Goal: Task Accomplishment & Management: Manage account settings

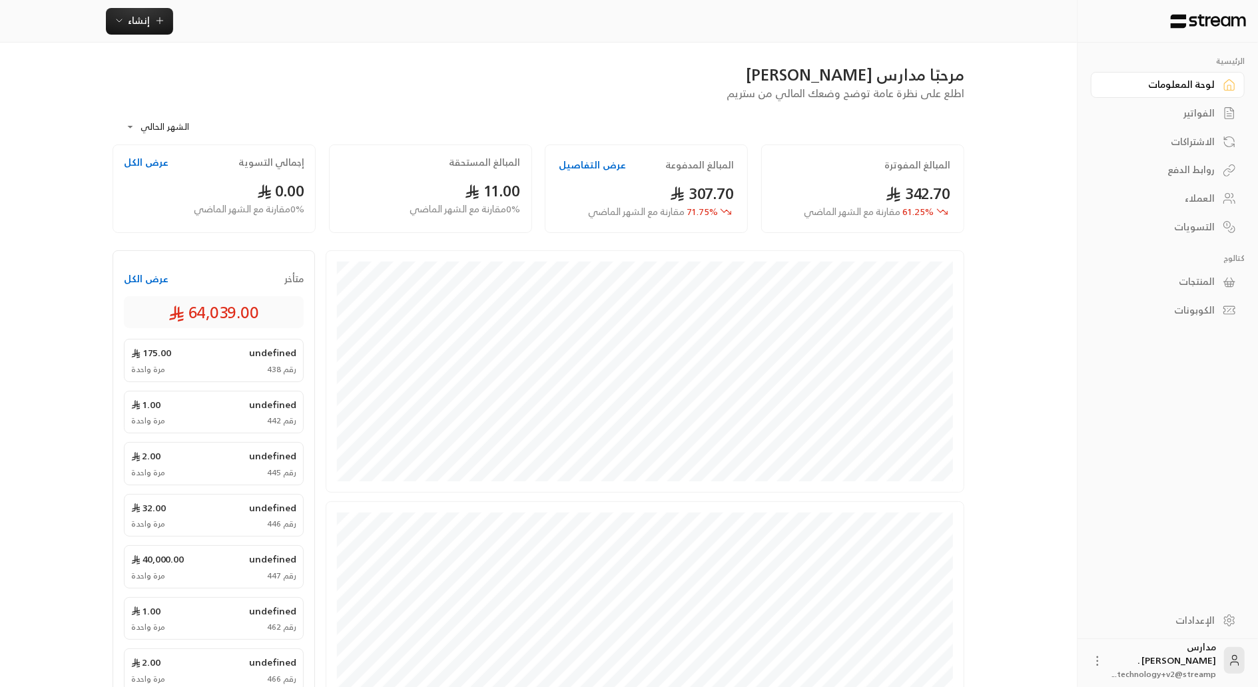
click at [1186, 620] on div "الإعدادات" at bounding box center [1160, 620] width 107 height 13
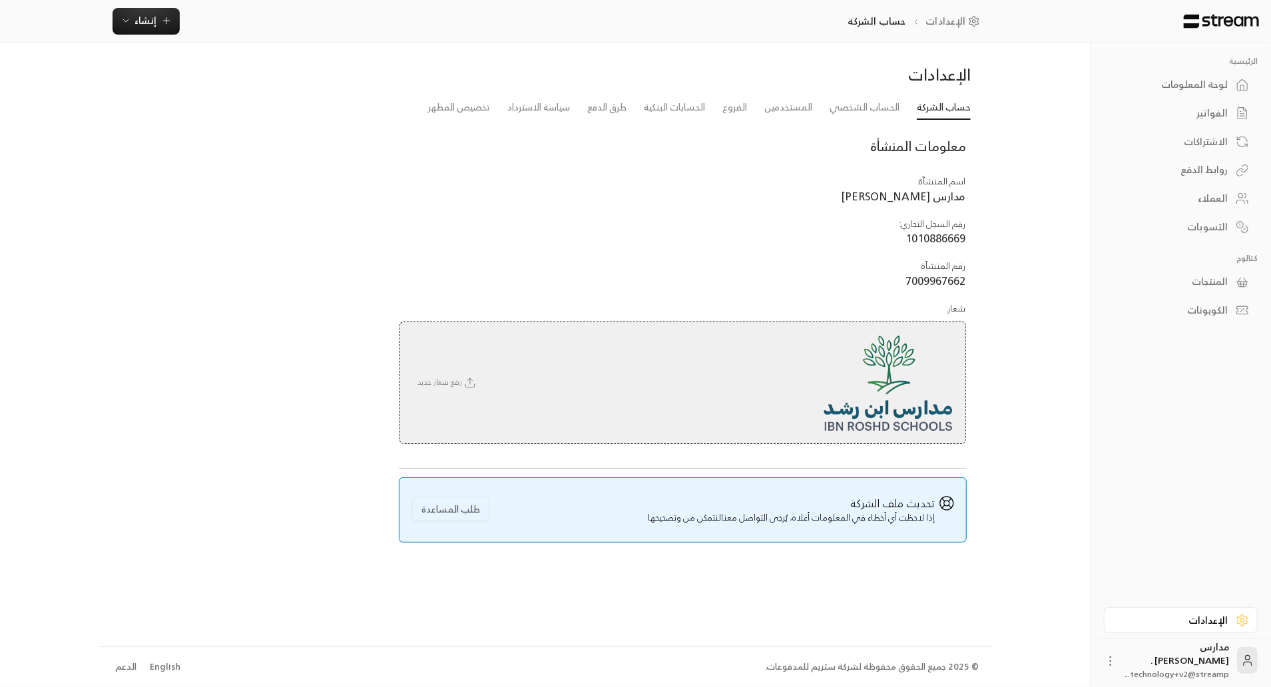
click at [1220, 79] on div "لوحة المعلومات" at bounding box center [1174, 84] width 107 height 13
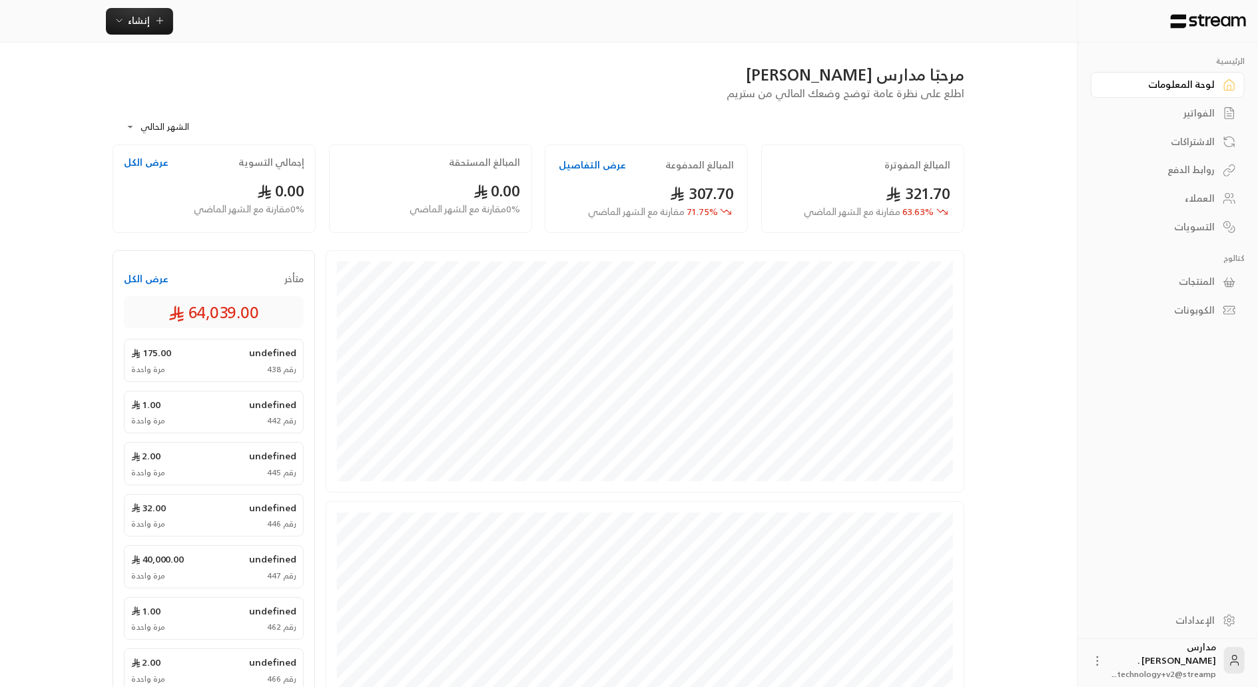
click at [1211, 616] on div "الإعدادات" at bounding box center [1160, 620] width 107 height 13
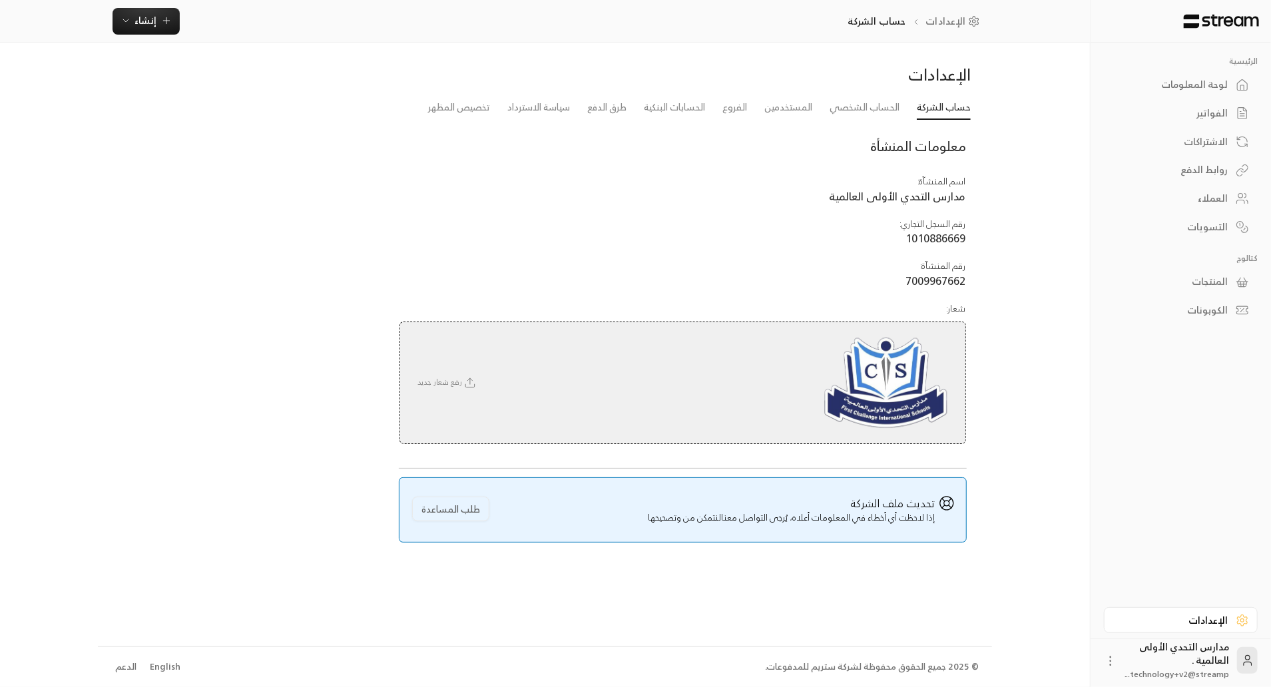
click at [1195, 80] on div "لوحة المعلومات" at bounding box center [1174, 84] width 107 height 13
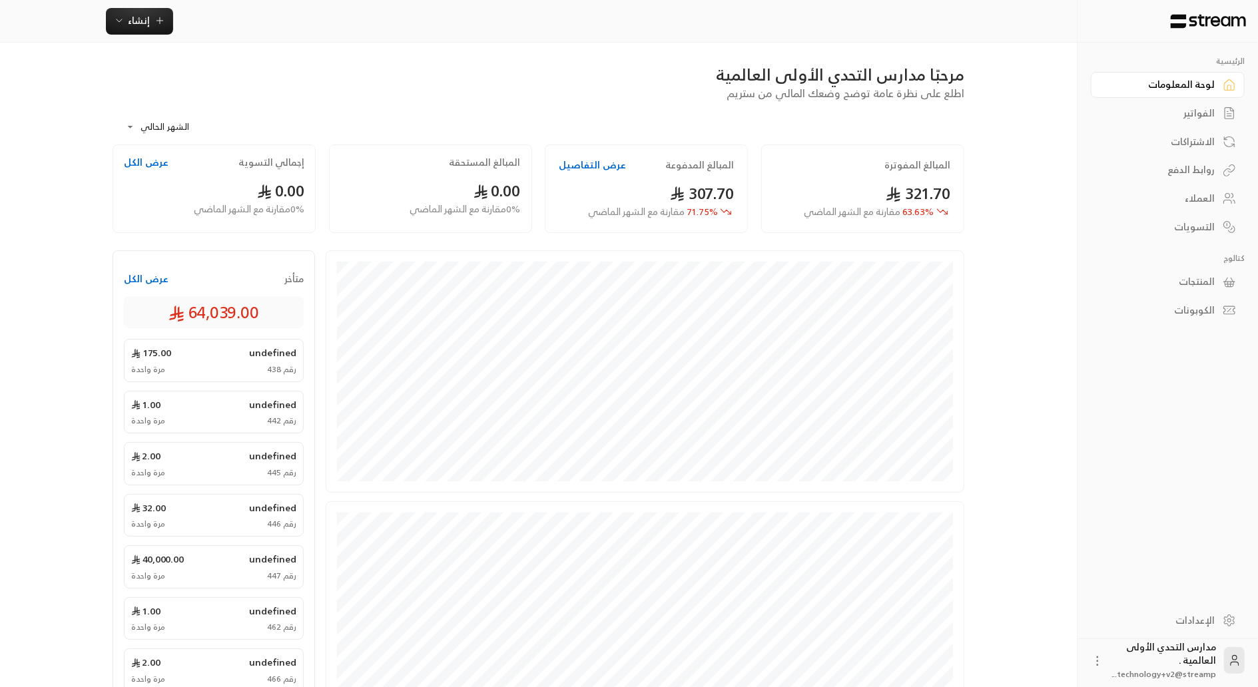
click at [1033, 198] on div "**********" at bounding box center [628, 463] width 1075 height 926
click at [1198, 197] on div "العملاء" at bounding box center [1160, 198] width 107 height 13
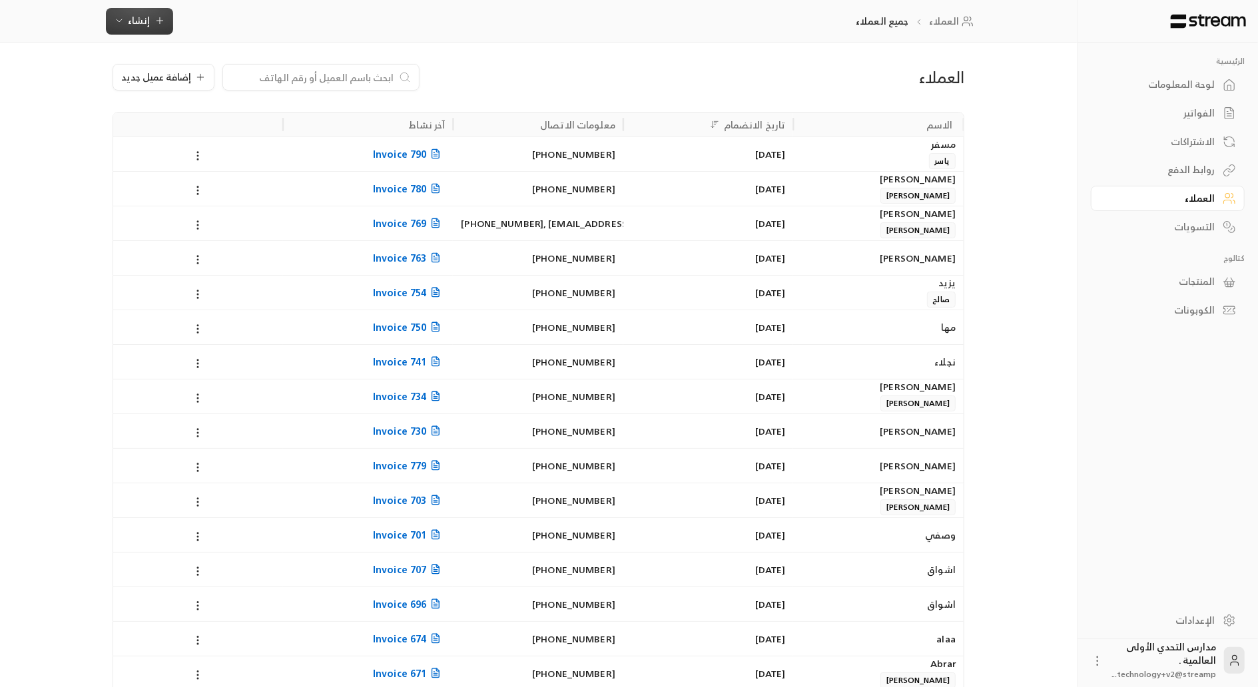
click at [133, 29] on button "إنشاء" at bounding box center [139, 21] width 67 height 27
click at [222, 109] on div "اشتراك" at bounding box center [205, 115] width 168 height 16
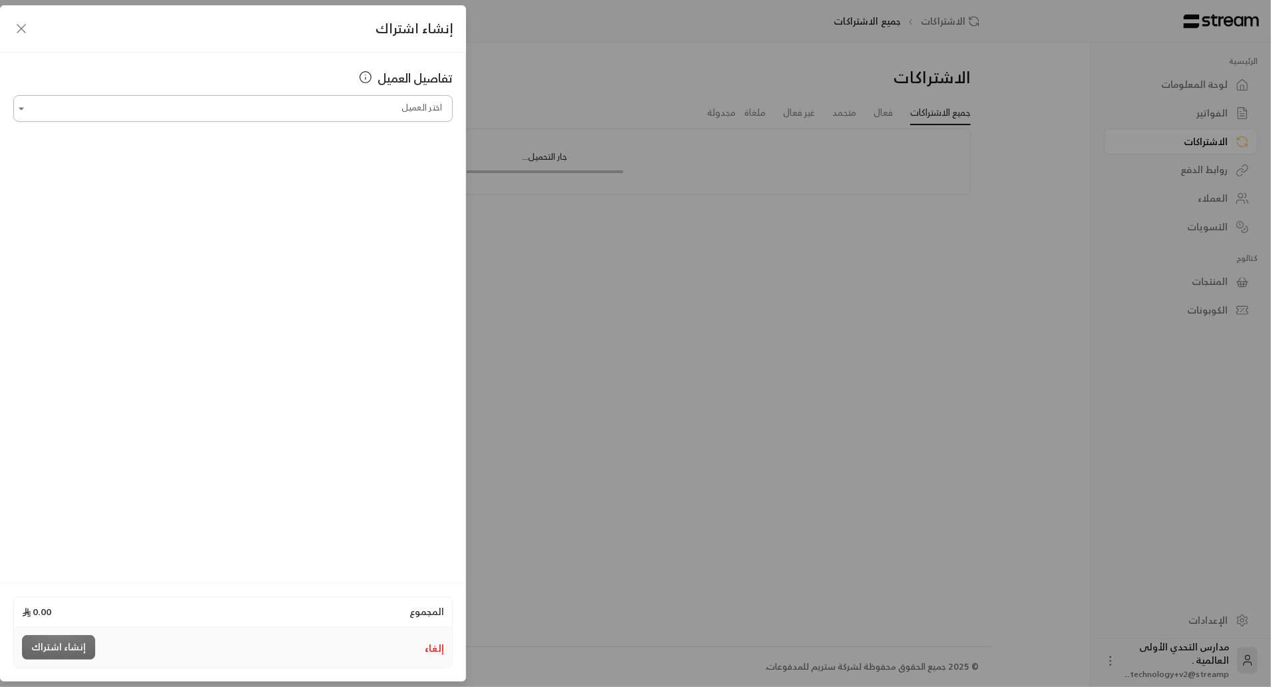
click at [226, 109] on input "اختر العميل" at bounding box center [232, 108] width 439 height 23
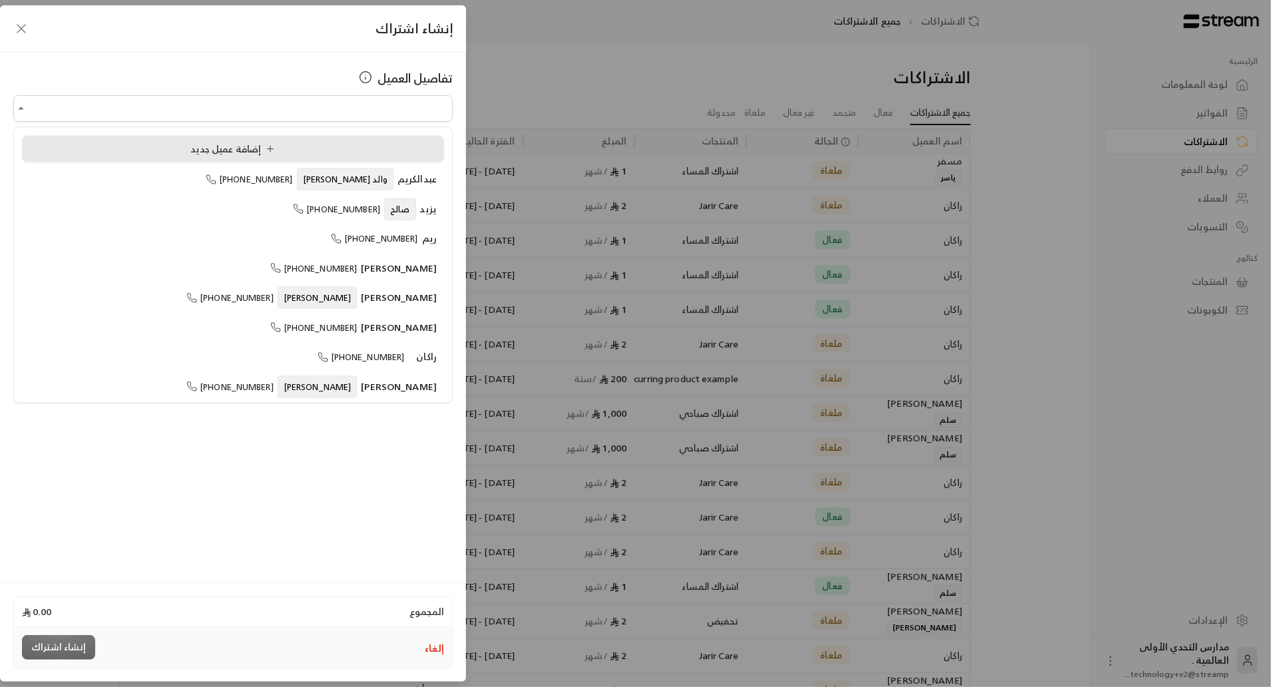
click at [240, 145] on span "إضافة عميل جديد" at bounding box center [235, 148] width 90 height 17
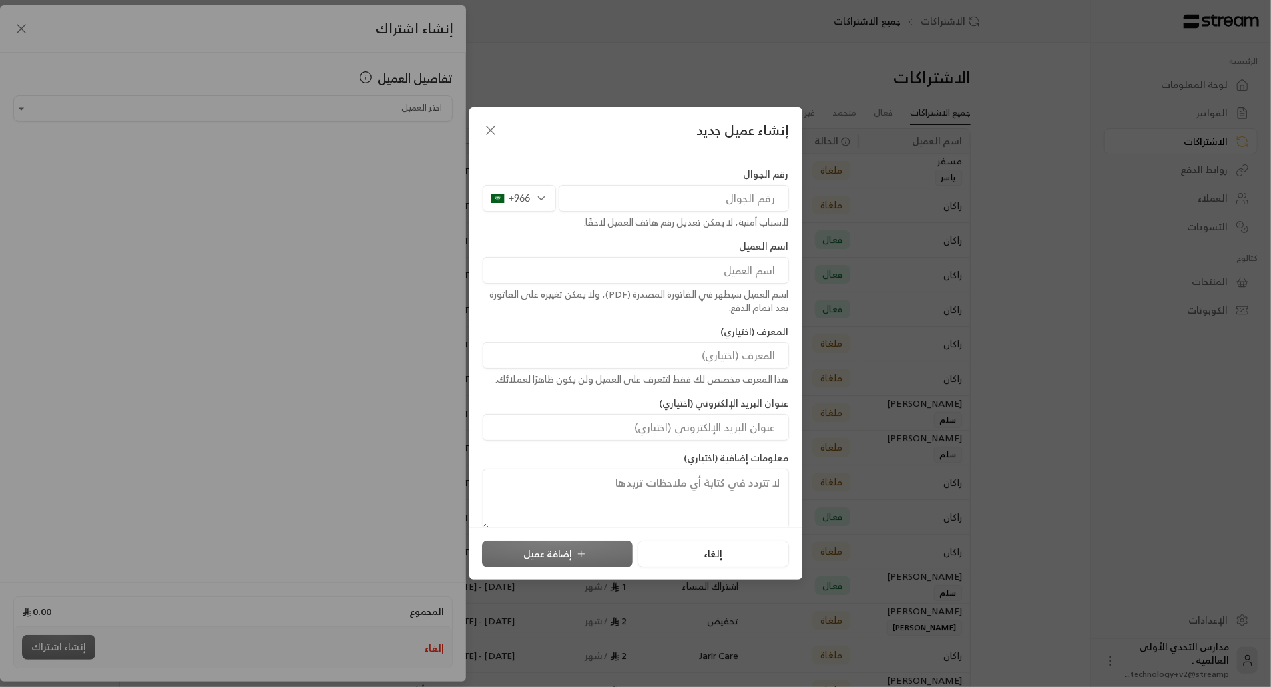
click at [627, 202] on input "tel" at bounding box center [674, 198] width 230 height 27
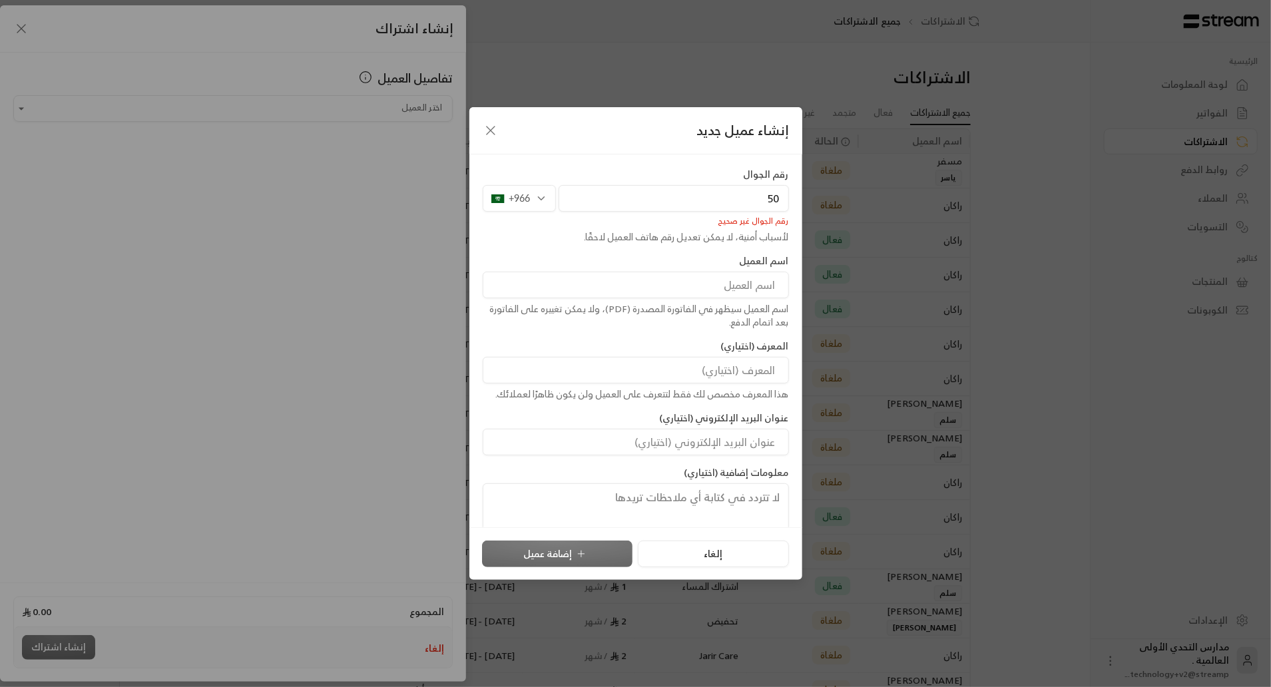
type input "5"
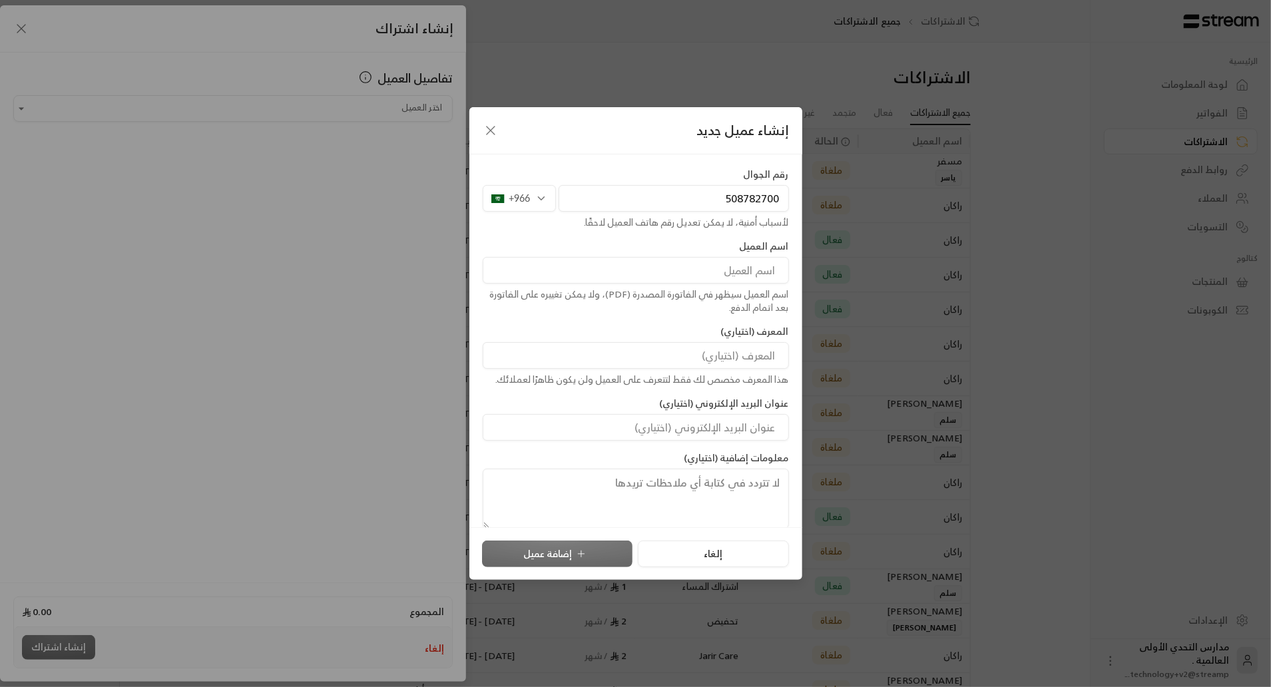
type input "508782700"
click at [664, 279] on input at bounding box center [636, 270] width 306 height 27
type input "v"
type input "روميساء"
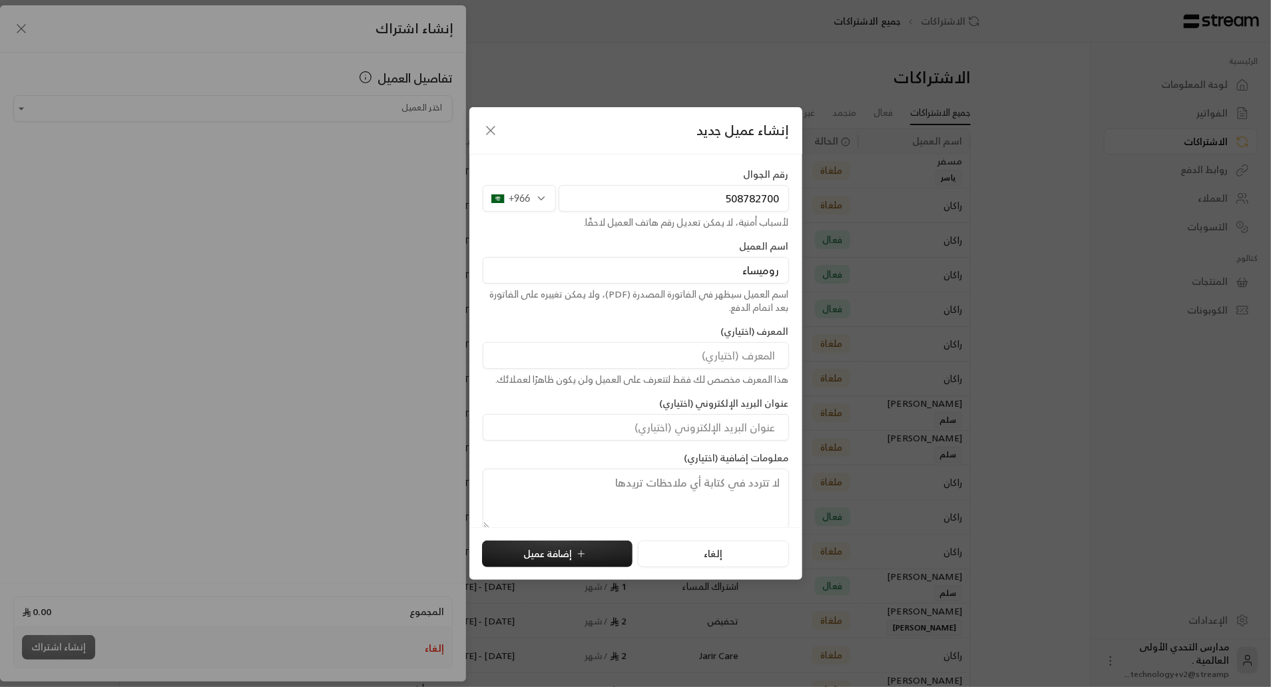
click at [736, 344] on input at bounding box center [636, 355] width 306 height 27
type input "أحمد"
click at [551, 556] on button "إضافة عميل" at bounding box center [557, 554] width 150 height 27
type input "**********"
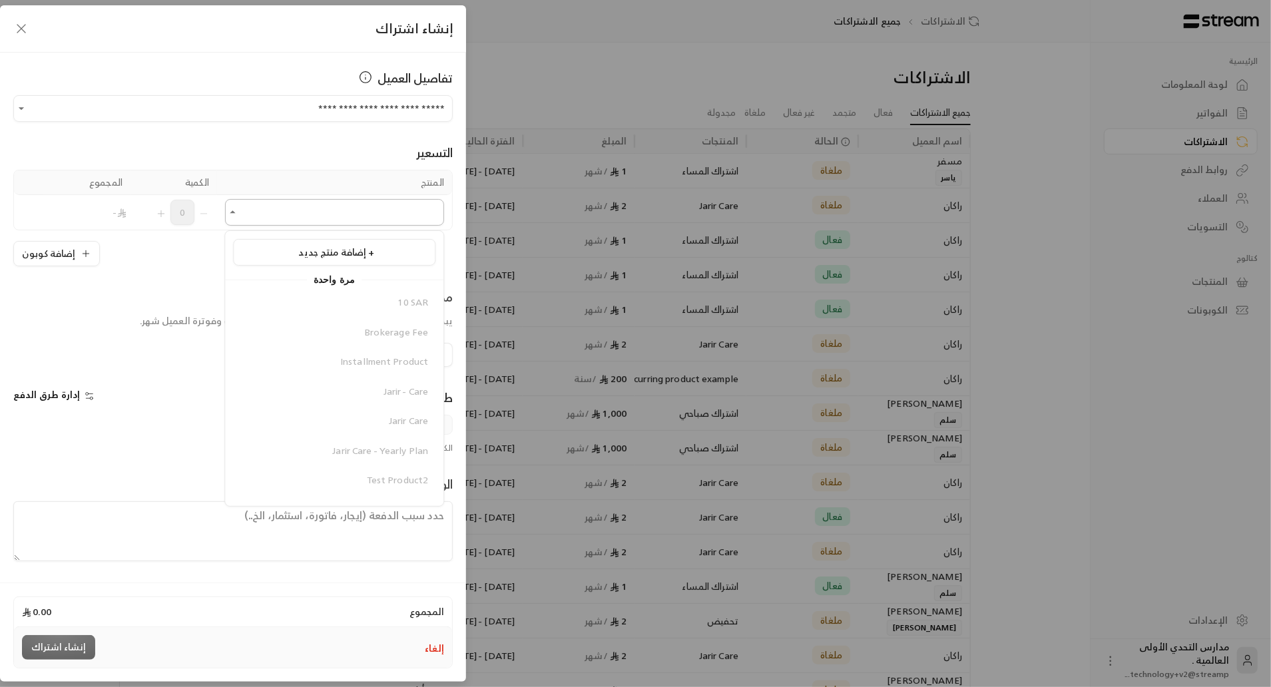
click at [340, 210] on input "اختر العميل" at bounding box center [334, 212] width 219 height 23
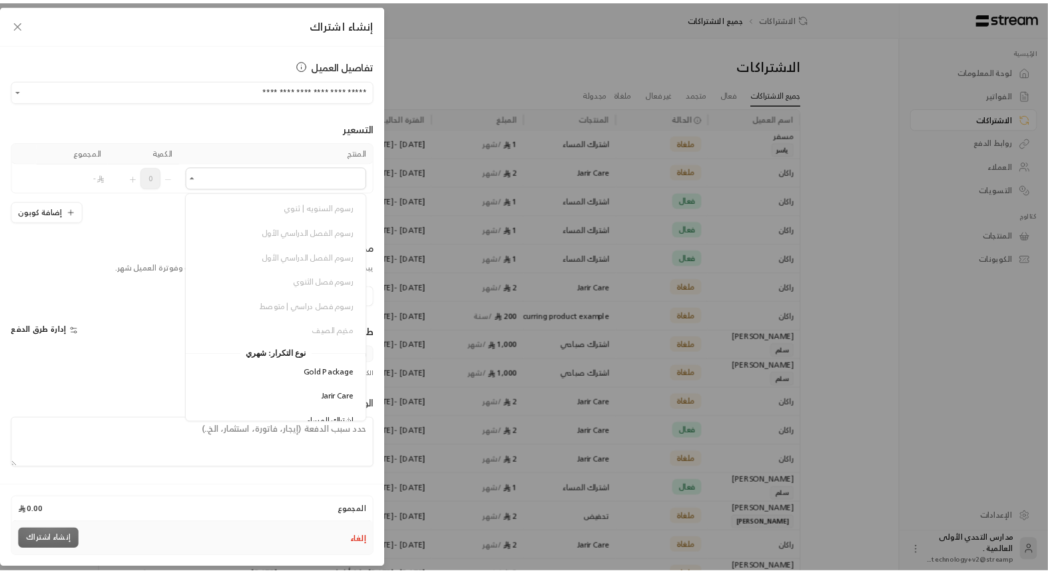
scroll to position [619, 0]
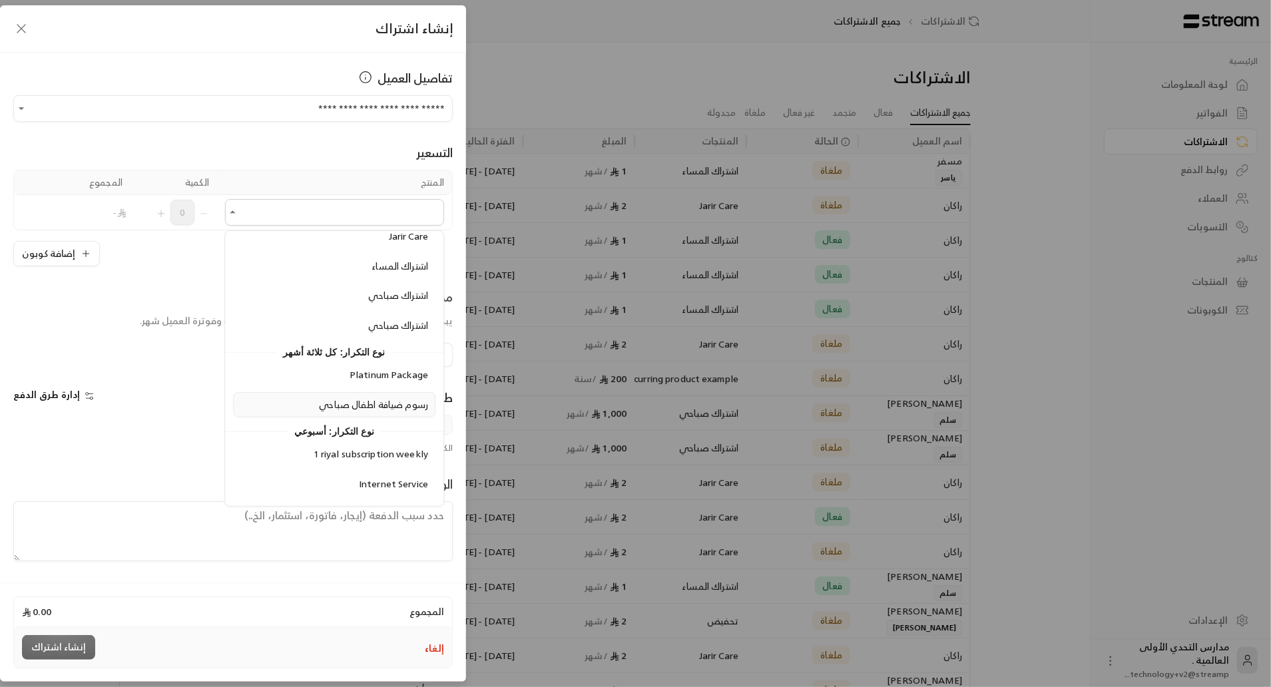
click at [381, 396] on span "رسوم ضيافة اطفال صباحي" at bounding box center [374, 404] width 109 height 17
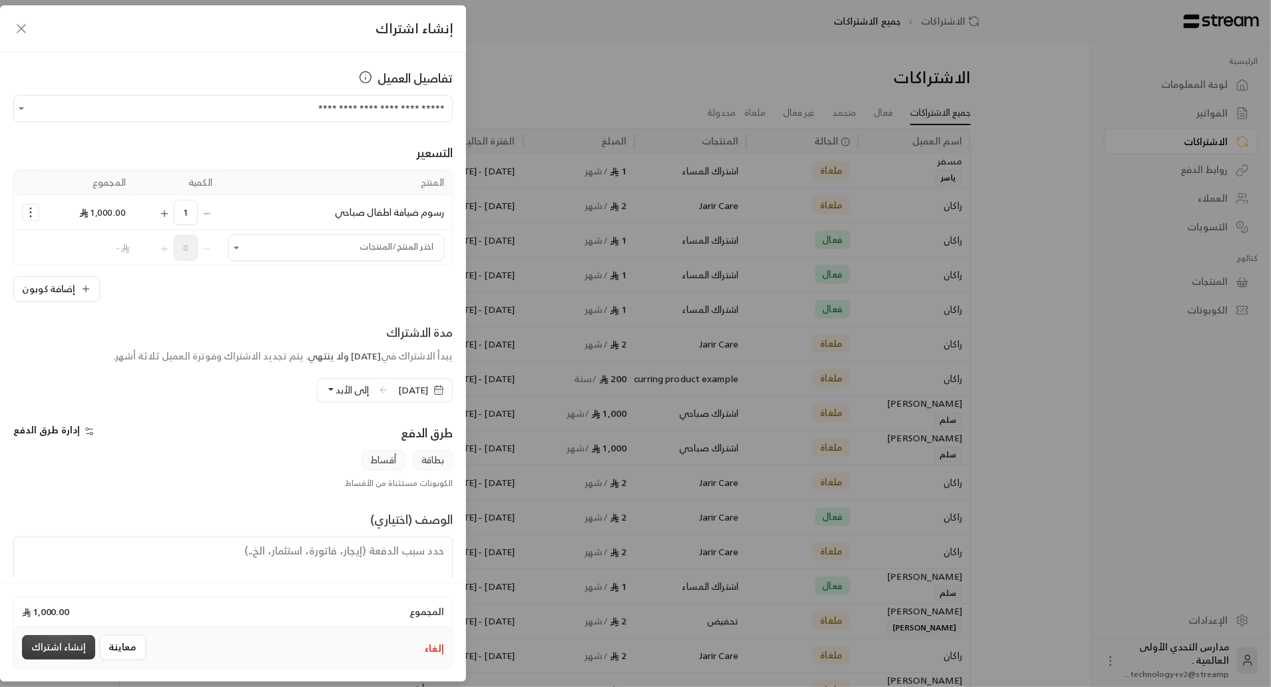
click at [60, 650] on button "إنشاء اشتراك" at bounding box center [58, 647] width 73 height 25
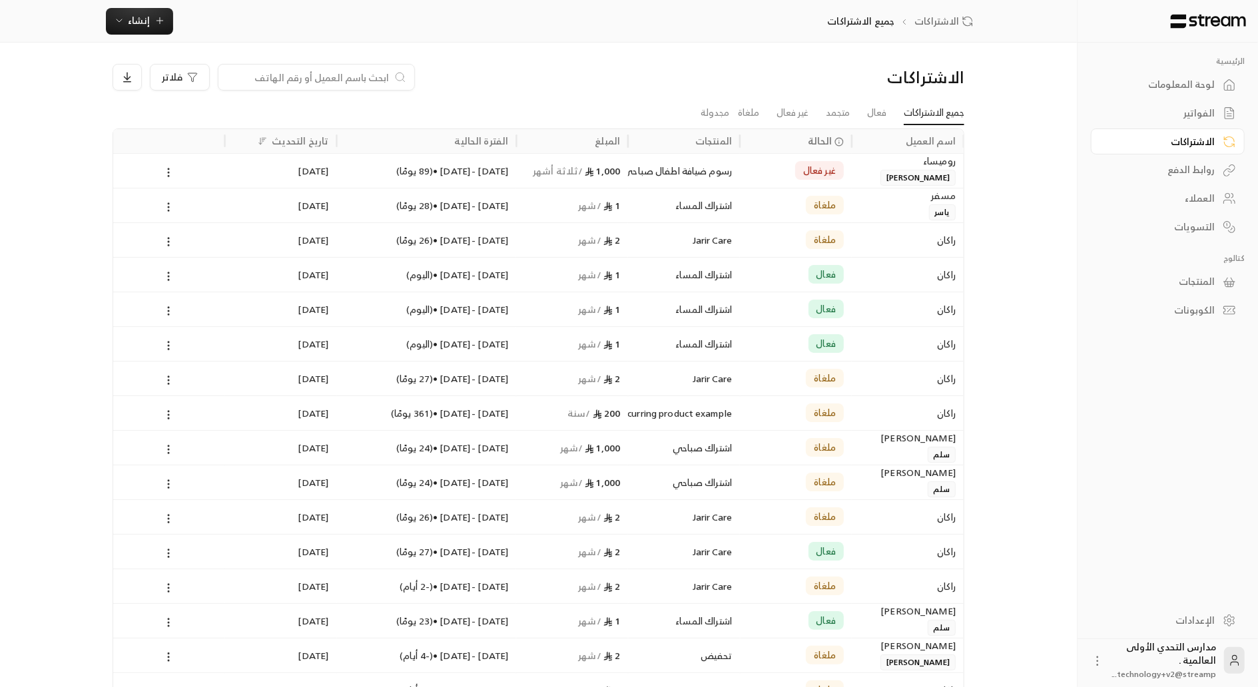
click at [1166, 196] on div "العملاء" at bounding box center [1160, 198] width 107 height 13
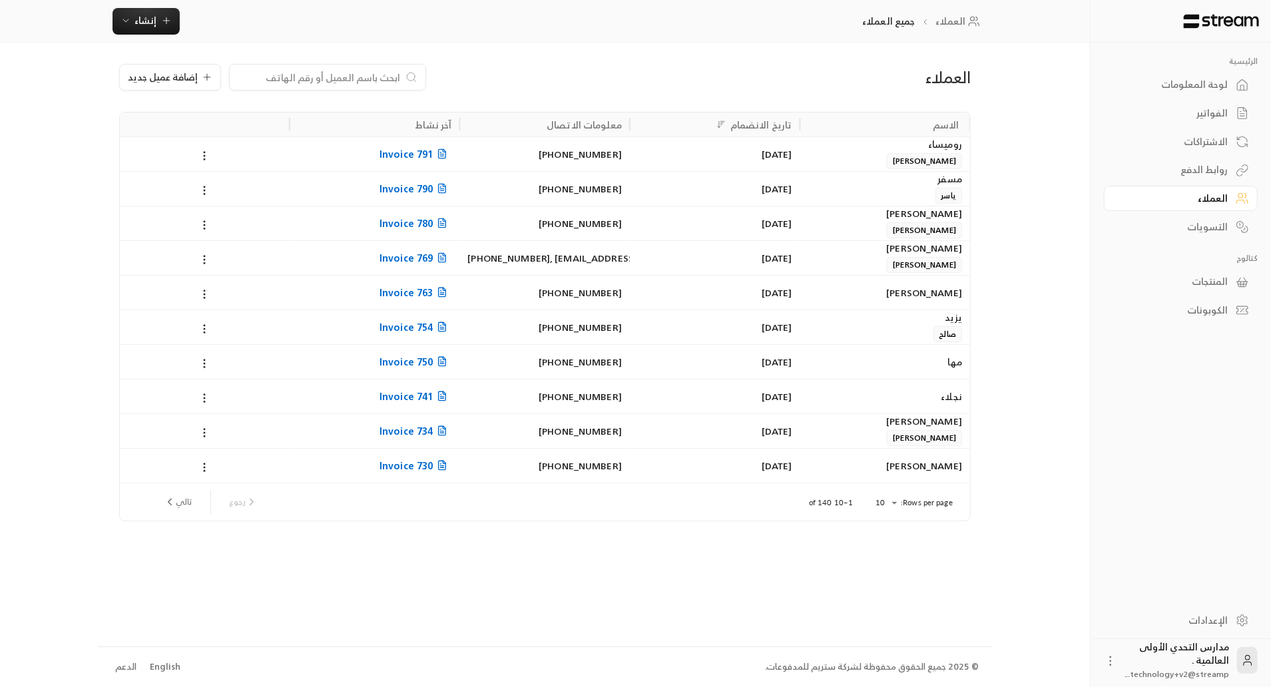
click at [692, 152] on div "14/09/2025" at bounding box center [715, 154] width 154 height 34
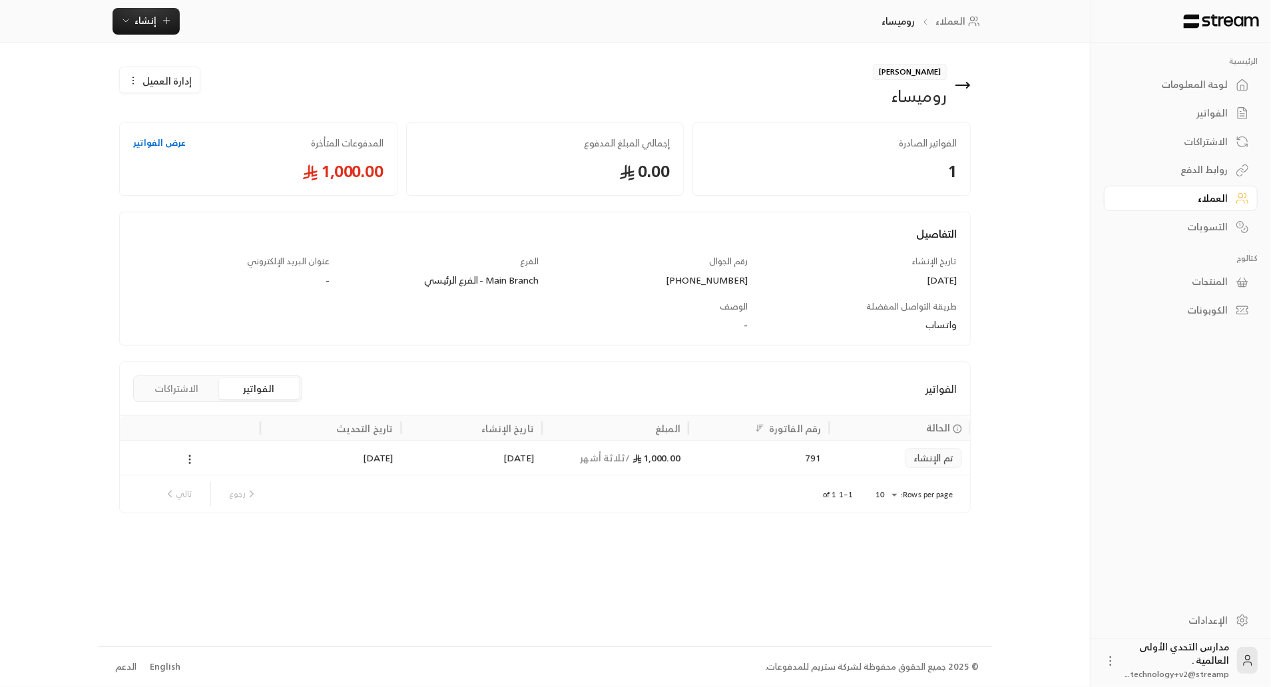
click at [161, 84] on span "إدارة العميل" at bounding box center [166, 81] width 49 height 14
click at [191, 448] on div at bounding box center [189, 458] width 125 height 34
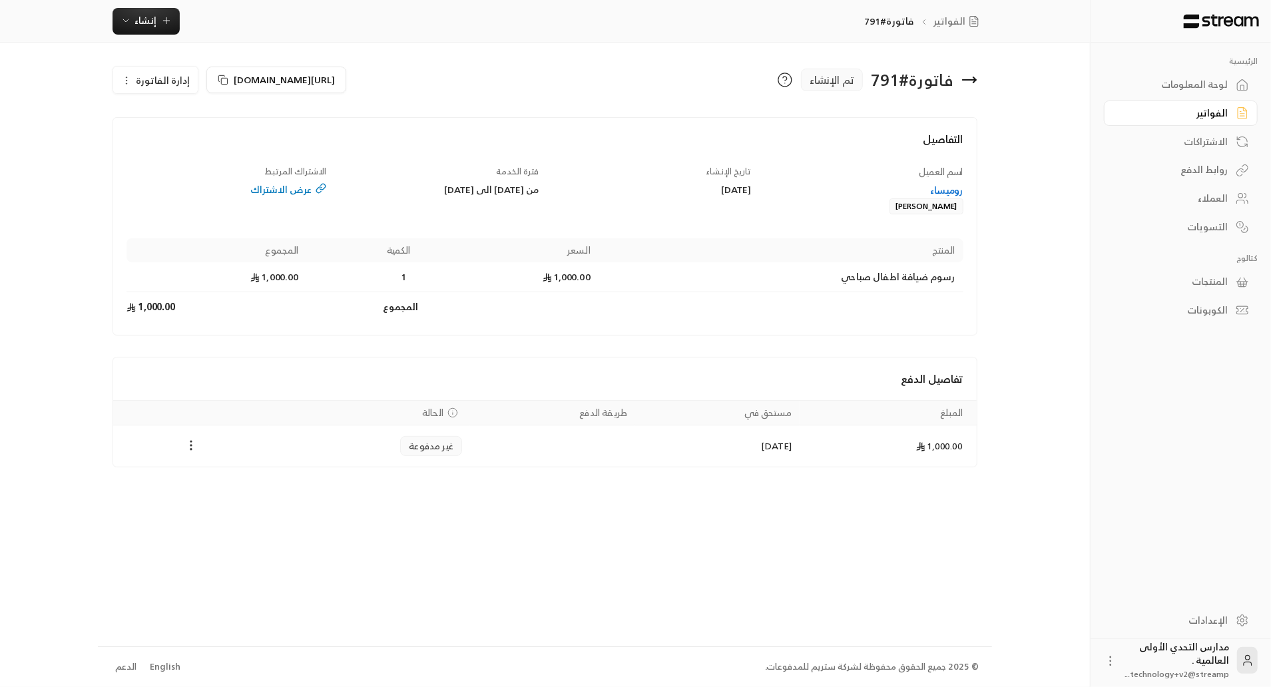
click at [193, 439] on icon "Payments" at bounding box center [190, 445] width 13 height 13
click at [256, 474] on li "تغيير الحالة الى مدفوعة" at bounding box center [241, 478] width 103 height 24
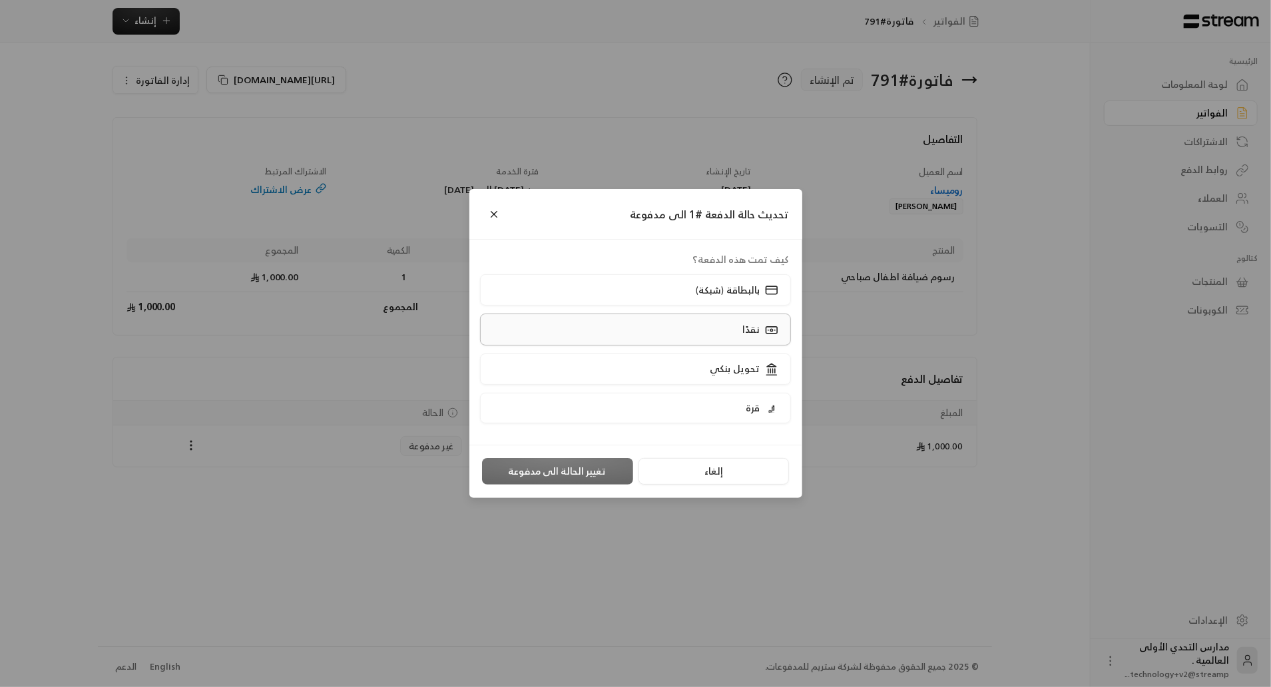
click at [695, 332] on label "نقدًا" at bounding box center [635, 329] width 311 height 31
click at [577, 465] on button "تغيير الحالة الى مدفوعة" at bounding box center [557, 471] width 151 height 27
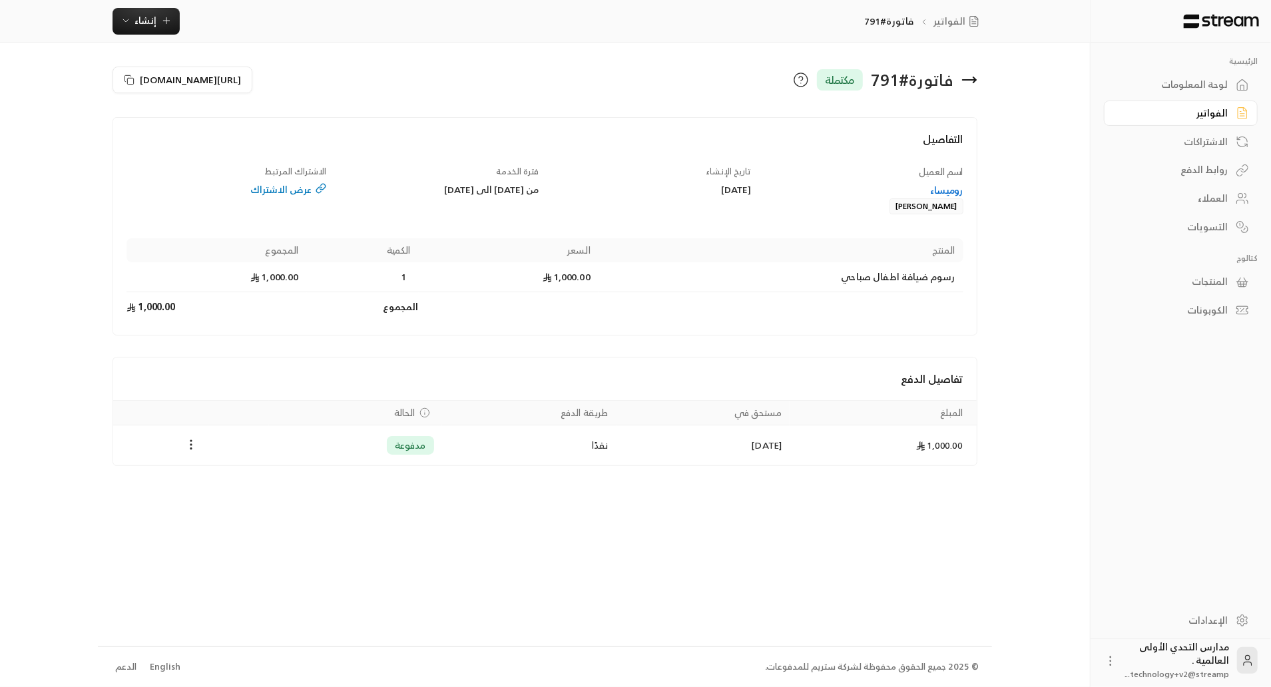
click at [521, 442] on td "نقدًا" at bounding box center [529, 445] width 174 height 40
click at [955, 188] on div "روميساء" at bounding box center [864, 190] width 200 height 13
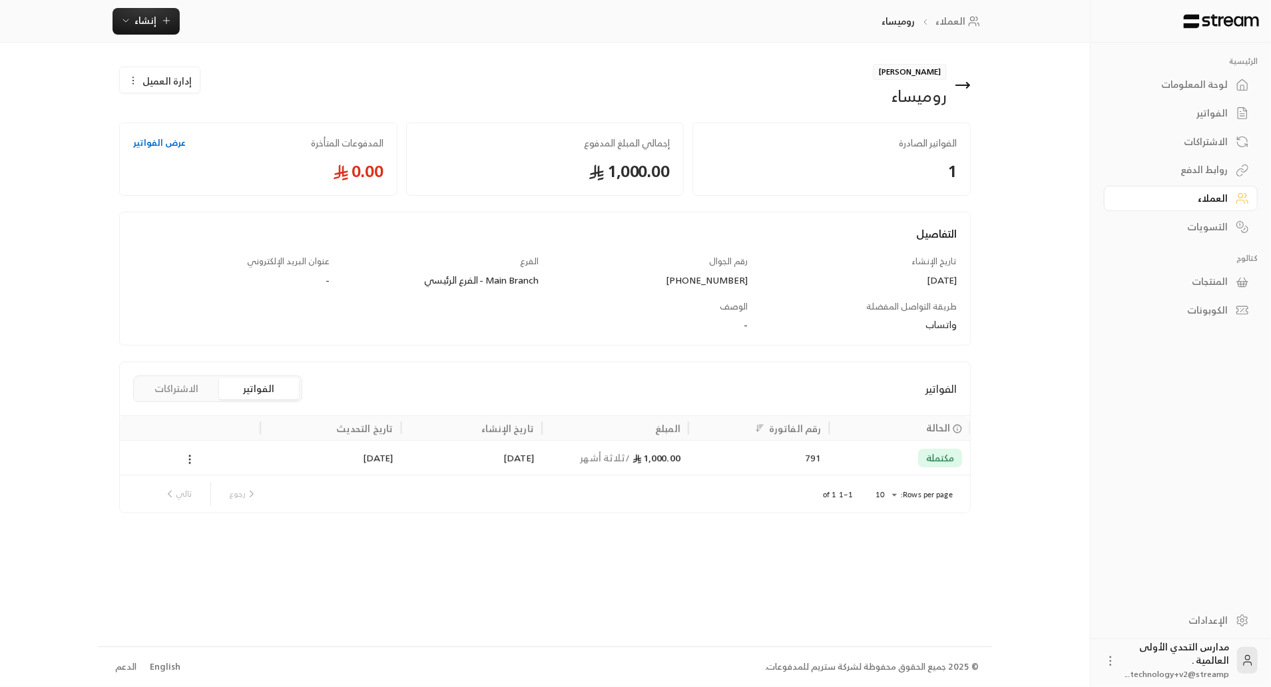
click at [171, 75] on span "إدارة العميل" at bounding box center [166, 81] width 49 height 14
click at [332, 462] on div "14/09/2025" at bounding box center [330, 458] width 125 height 34
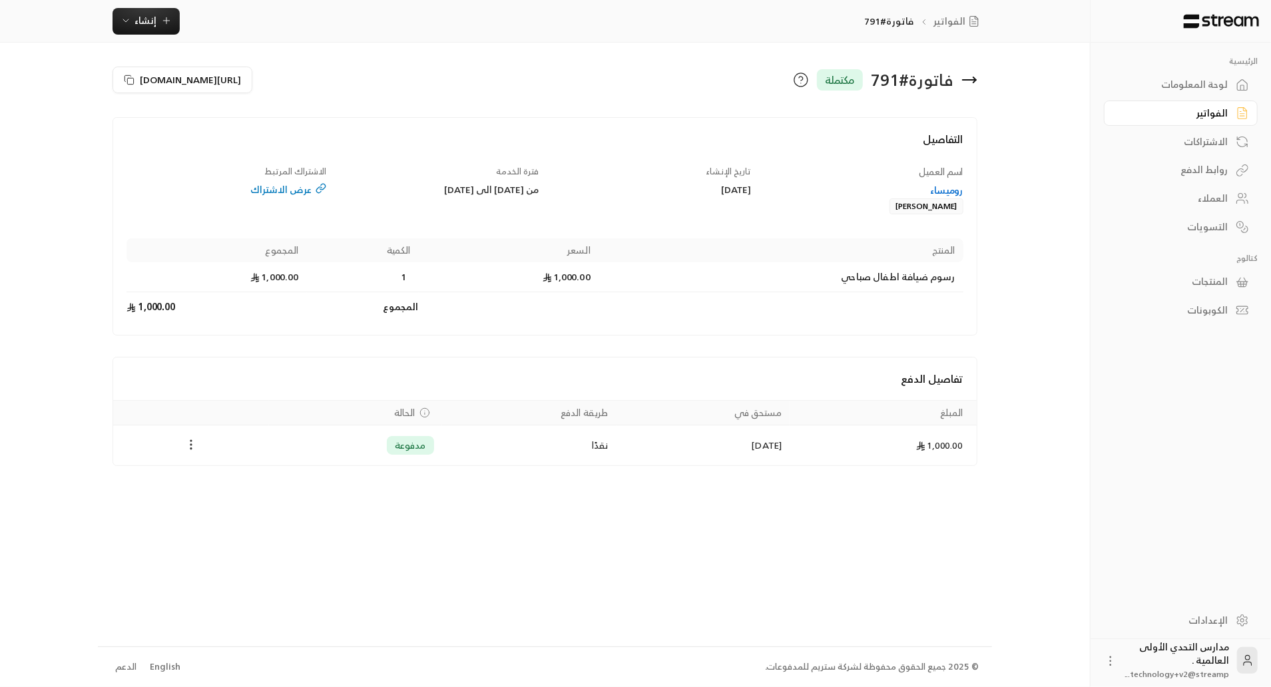
click at [188, 441] on icon "Payments" at bounding box center [190, 444] width 13 height 13
click at [955, 193] on div at bounding box center [635, 343] width 1271 height 687
click at [955, 193] on div "روميساء" at bounding box center [864, 190] width 200 height 13
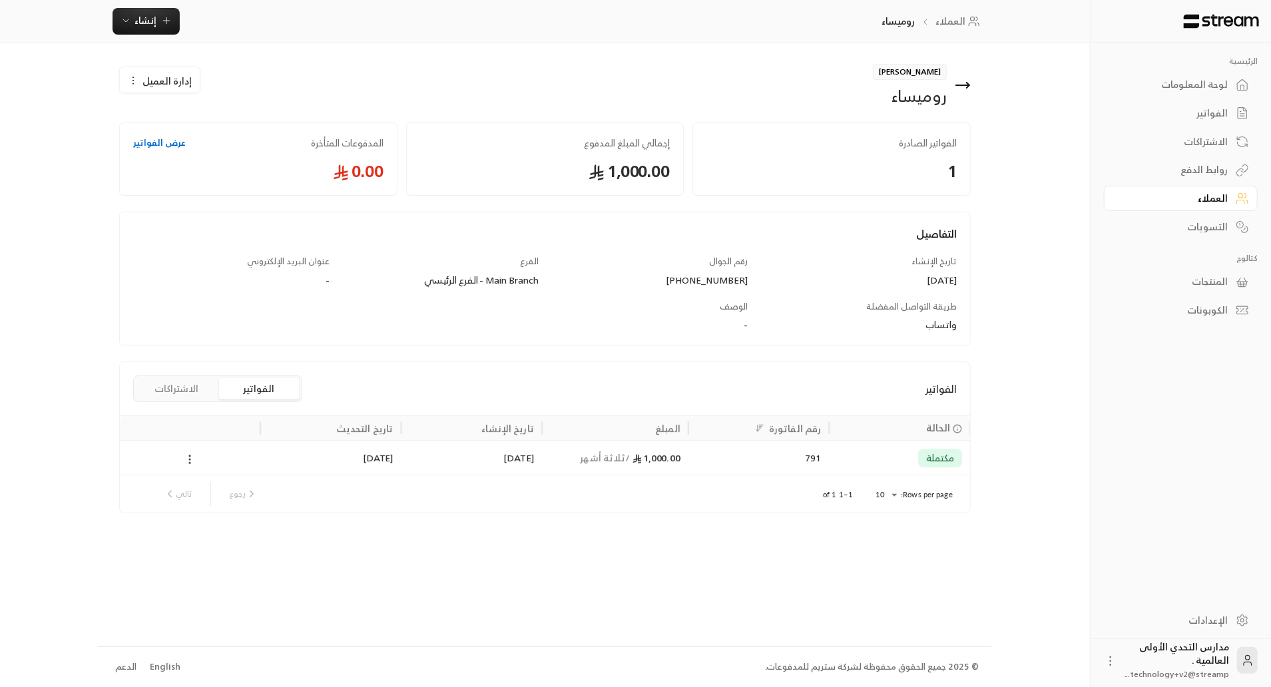
click at [174, 83] on span "إدارة العميل" at bounding box center [166, 81] width 49 height 14
click at [203, 149] on span "حذف" at bounding box center [194, 145] width 20 height 11
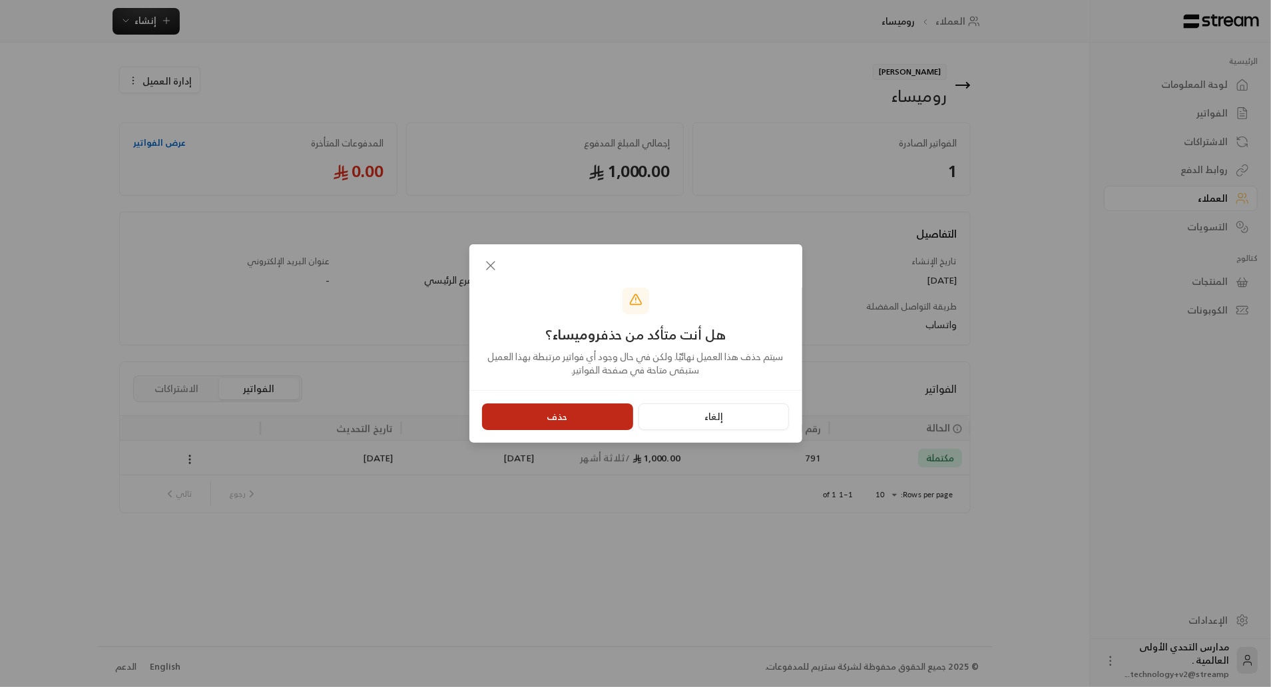
click at [585, 413] on button "حذف" at bounding box center [557, 416] width 151 height 27
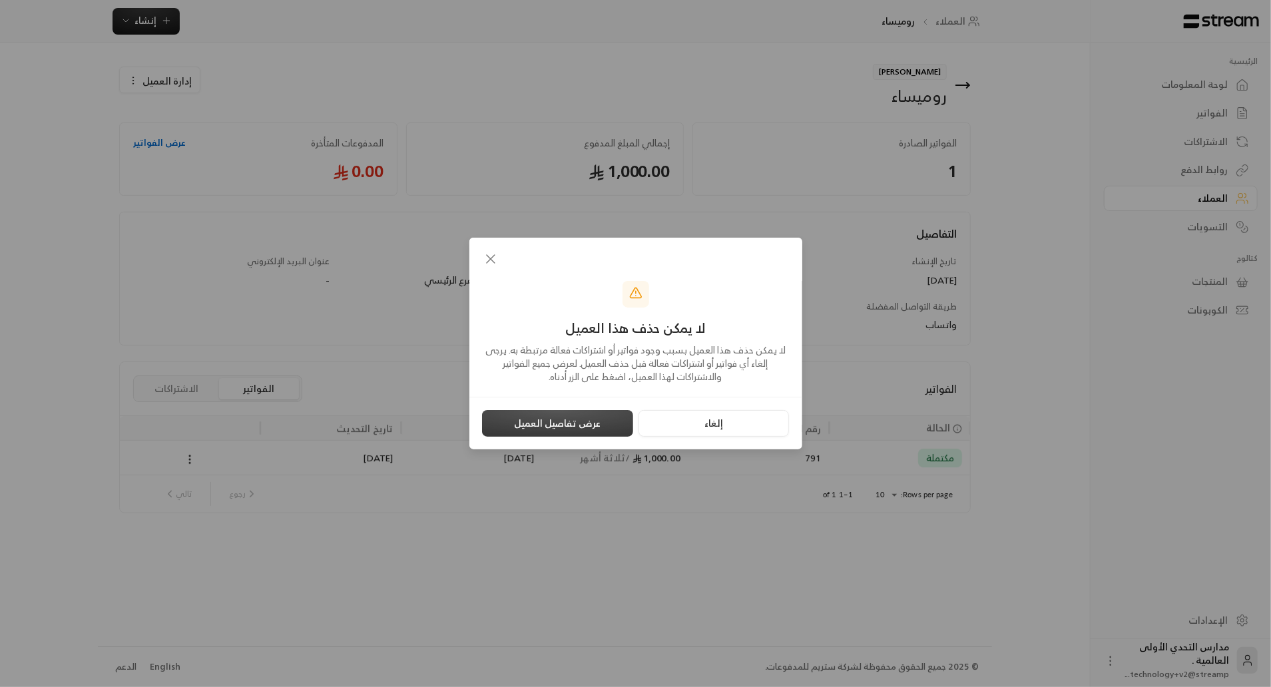
click at [591, 428] on button "عرض تفاصيل العميل" at bounding box center [557, 423] width 151 height 27
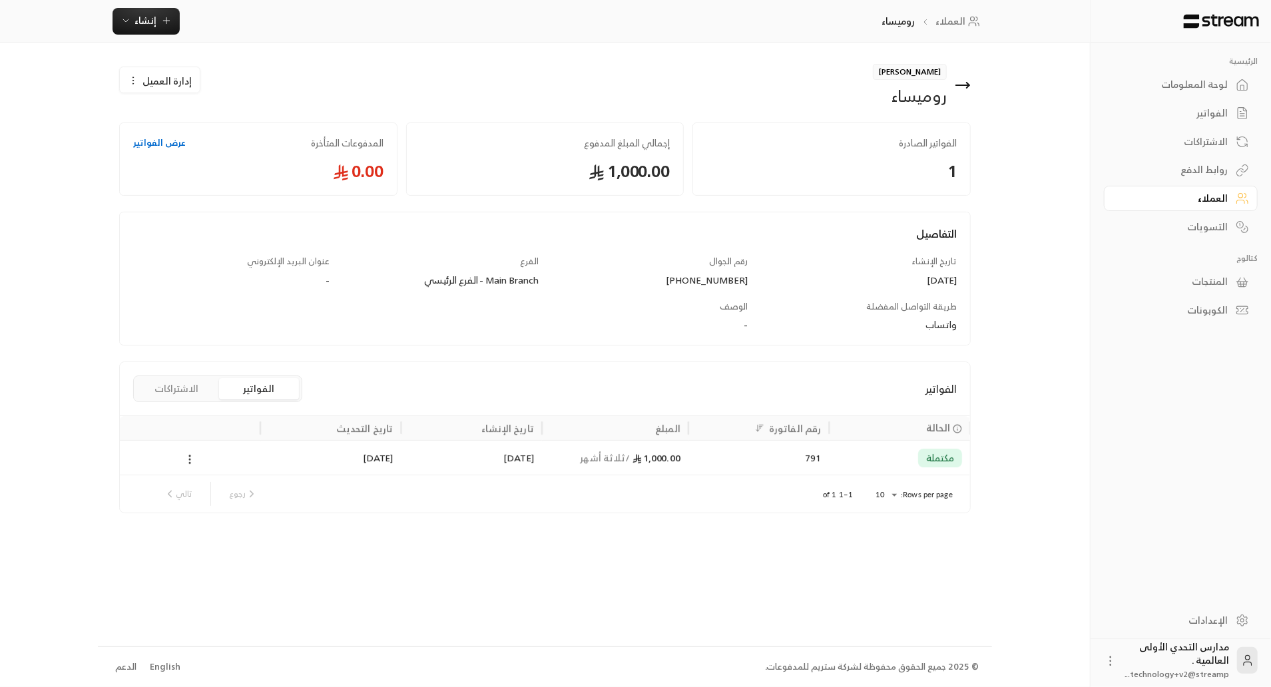
click at [1208, 113] on div "الفواتير" at bounding box center [1174, 113] width 107 height 13
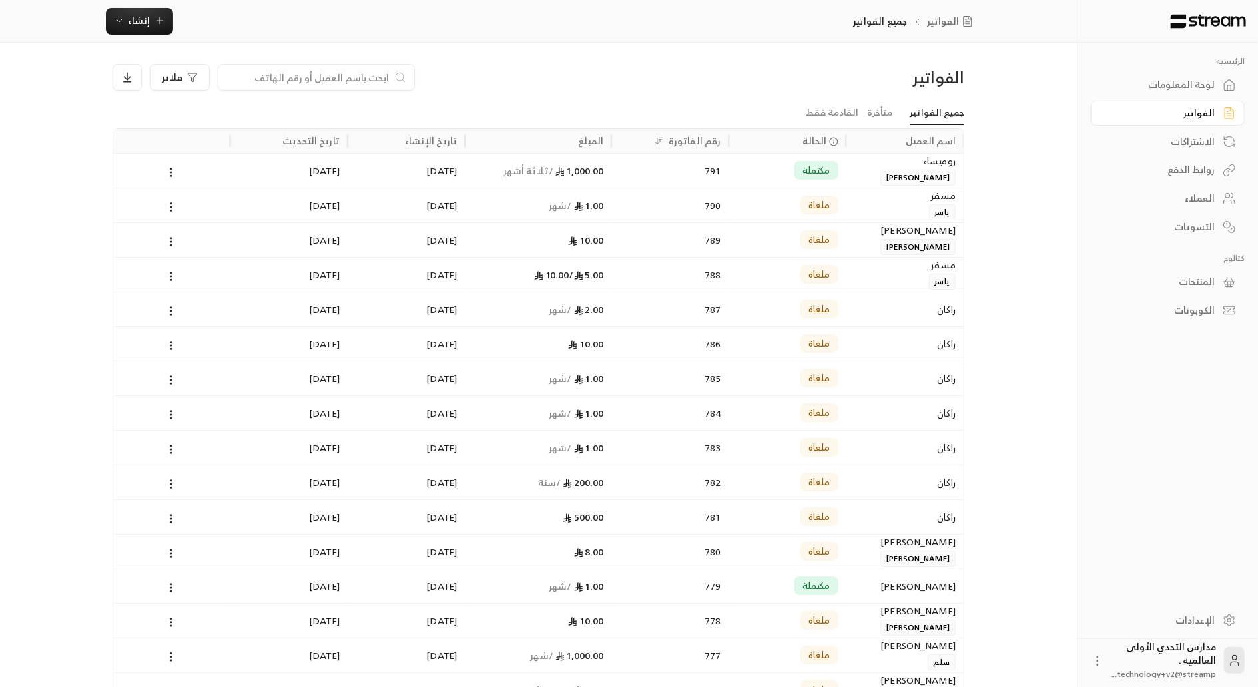
click at [1147, 77] on link "لوحة المعلومات" at bounding box center [1168, 85] width 154 height 26
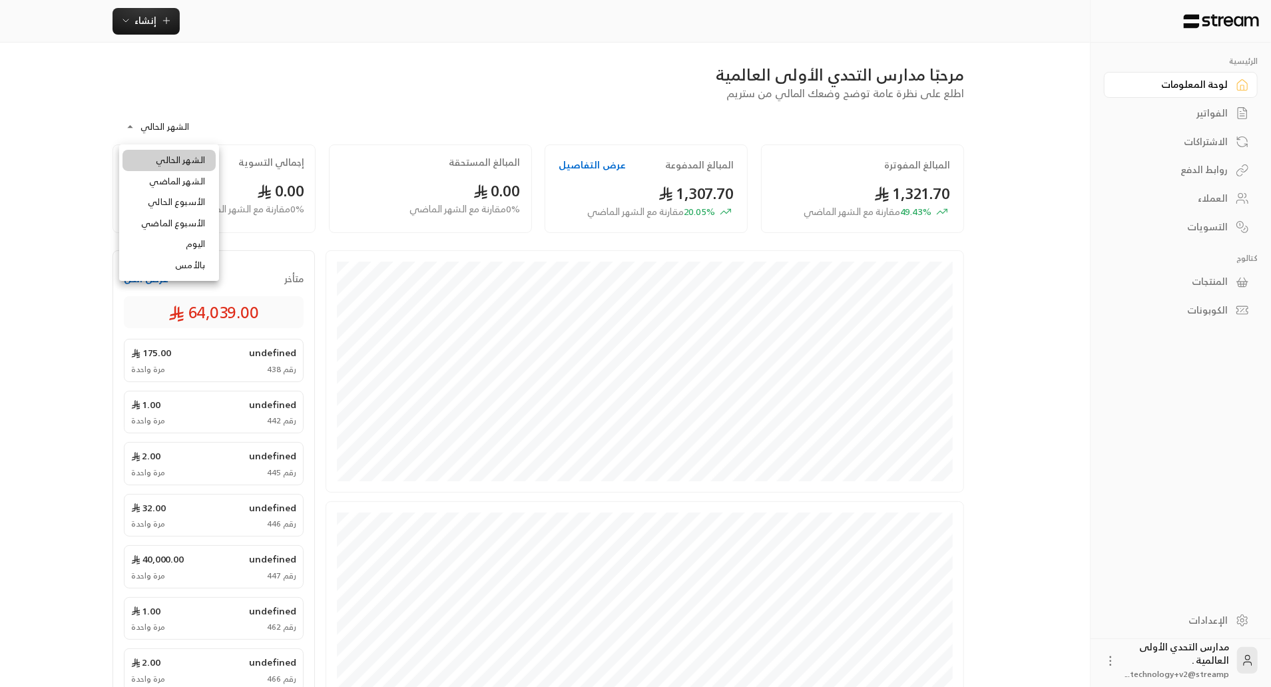
click at [169, 119] on body "الرئيسية لوحة المعلومات الفواتير الاشتراكات روابط الدفع العملاء التسويات كتالوج…" at bounding box center [635, 343] width 1271 height 687
click at [286, 282] on div at bounding box center [635, 343] width 1271 height 687
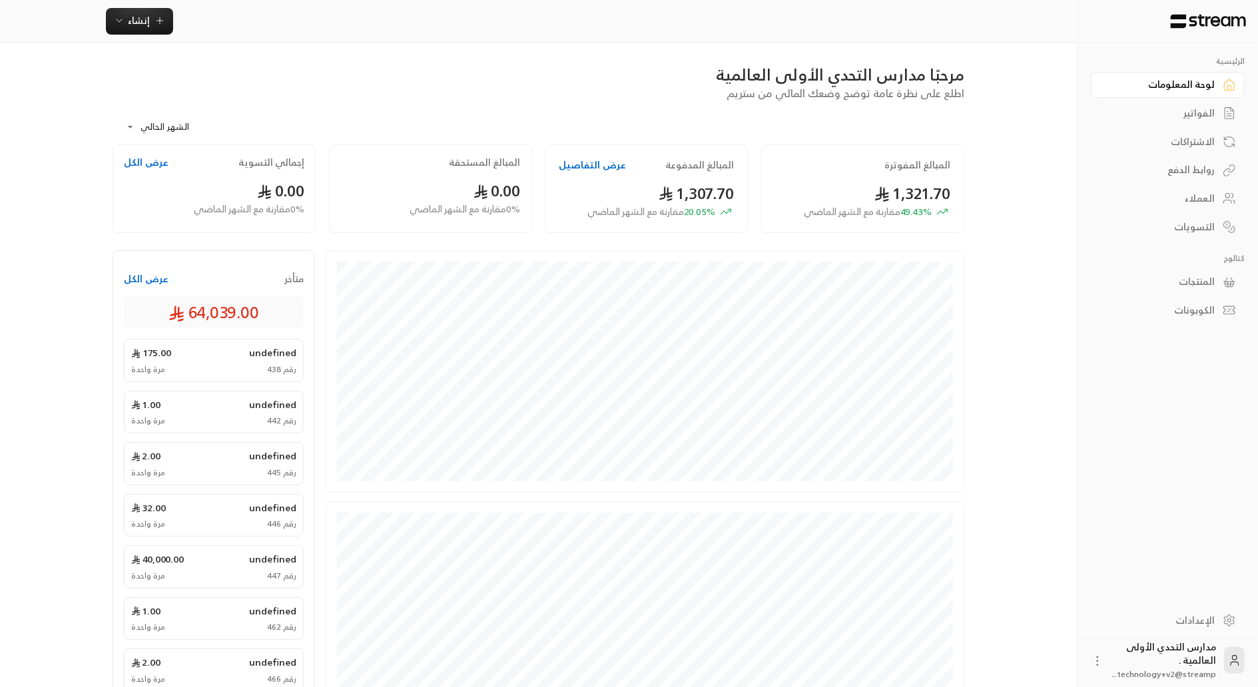
click at [158, 282] on button "عرض الكل" at bounding box center [146, 278] width 45 height 13
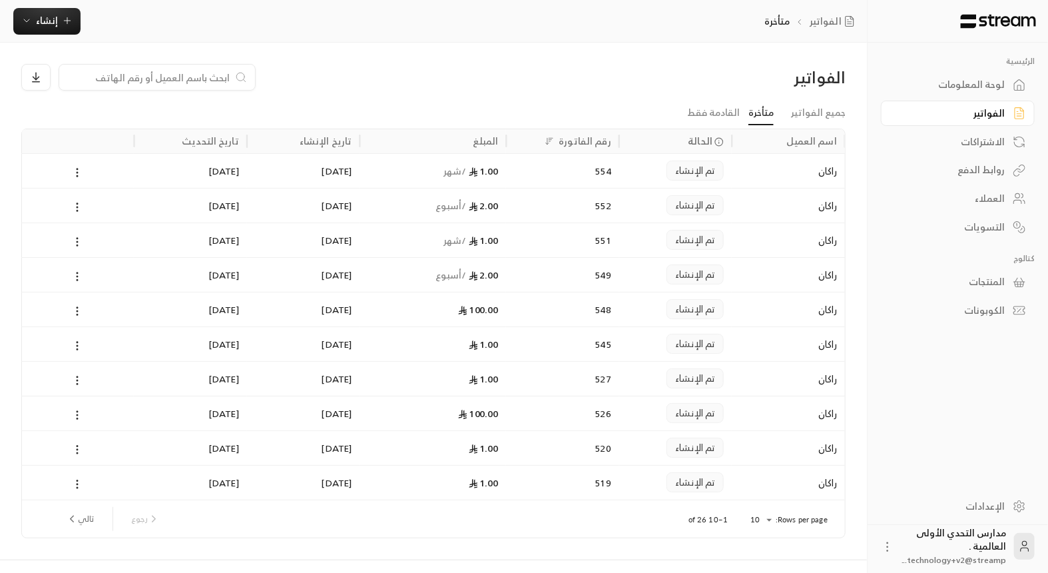
drag, startPoint x: 1253, startPoint y: 0, endPoint x: 730, endPoint y: 84, distance: 529.3
click at [730, 84] on div "الفواتير" at bounding box center [747, 77] width 196 height 21
click at [977, 91] on div "لوحة المعلومات" at bounding box center [951, 84] width 107 height 13
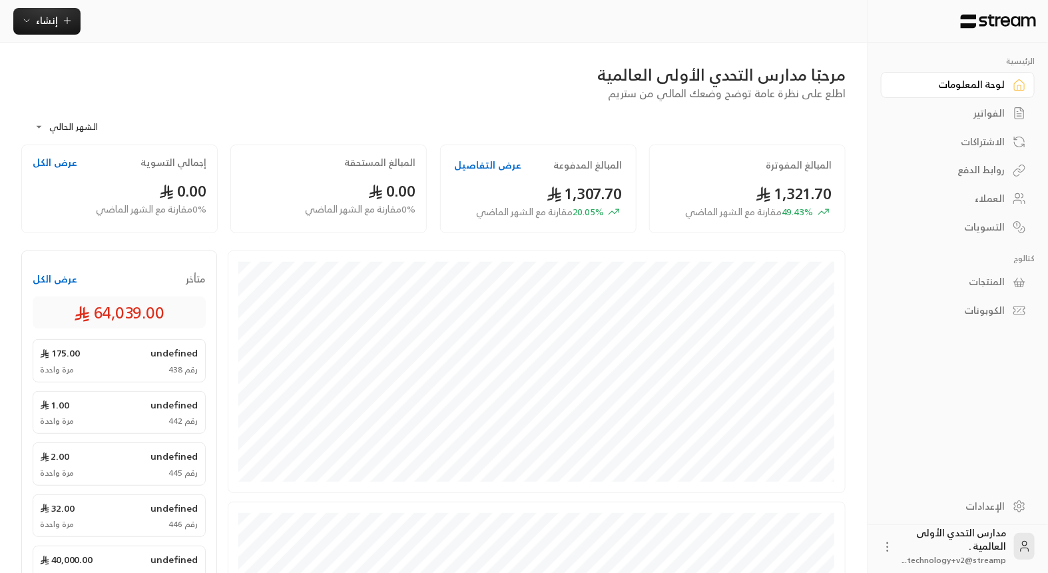
click at [47, 278] on button "عرض الكل" at bounding box center [55, 278] width 45 height 13
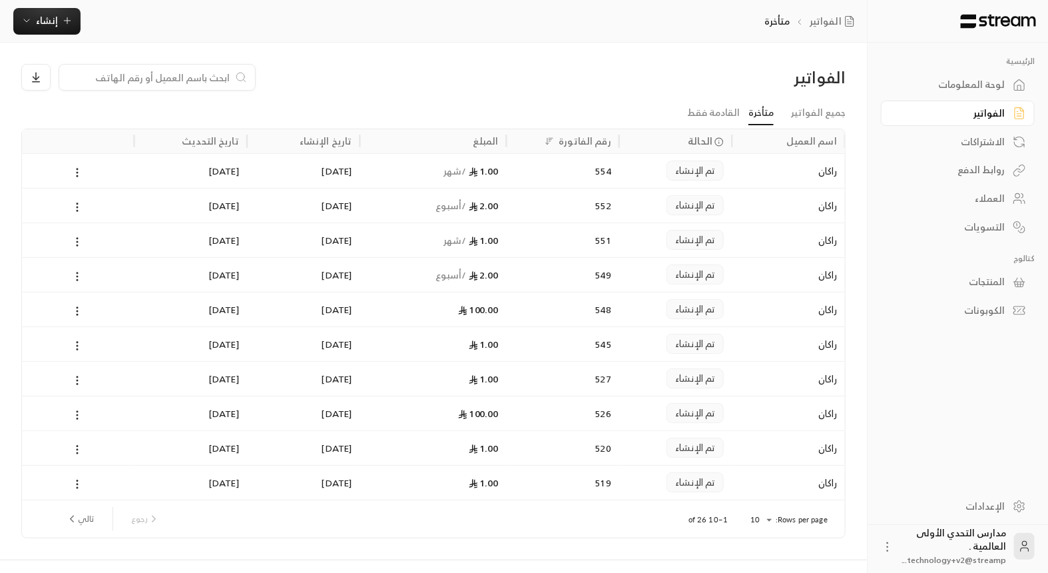
click at [947, 109] on div "الفواتير" at bounding box center [951, 113] width 107 height 13
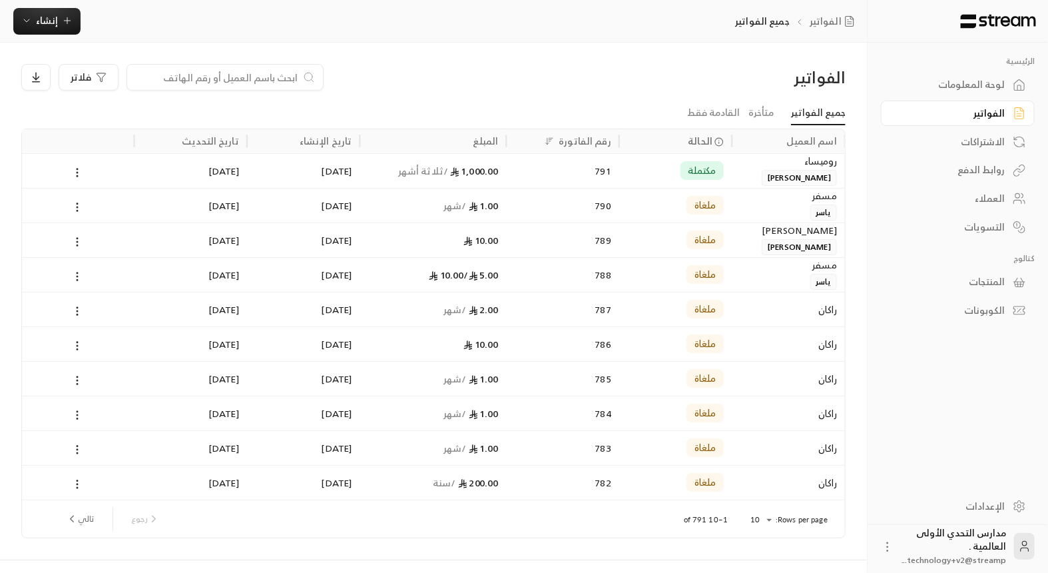
click at [810, 171] on span "أحمد" at bounding box center [799, 178] width 75 height 16
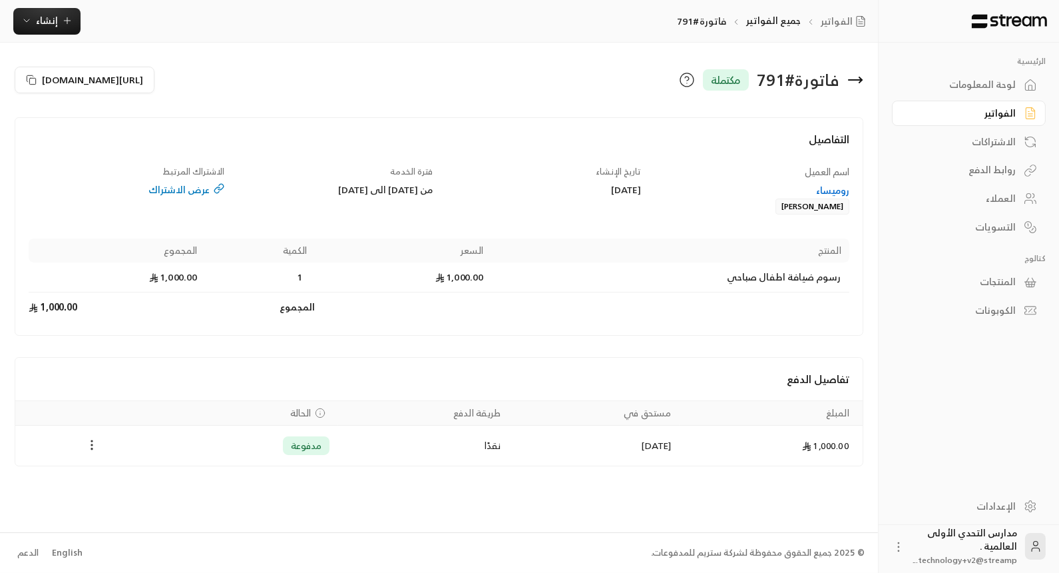
click at [91, 444] on icon "Payments" at bounding box center [91, 444] width 13 height 13
click at [825, 184] on div at bounding box center [529, 286] width 1059 height 573
click at [827, 190] on div "روميساء" at bounding box center [752, 190] width 196 height 13
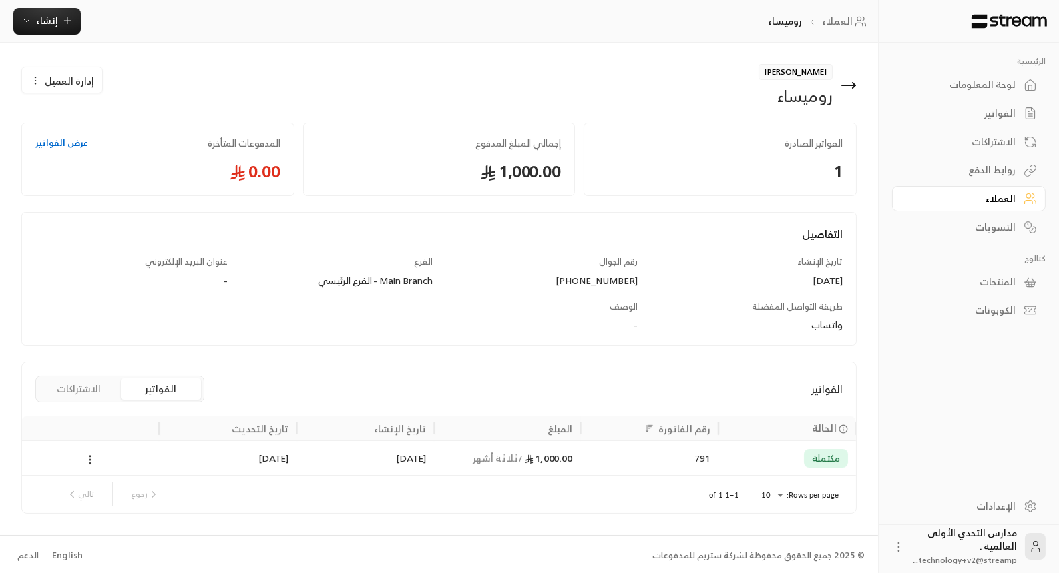
click at [90, 462] on circle at bounding box center [90, 462] width 1 height 1
click at [108, 486] on li "عرض" at bounding box center [106, 491] width 34 height 24
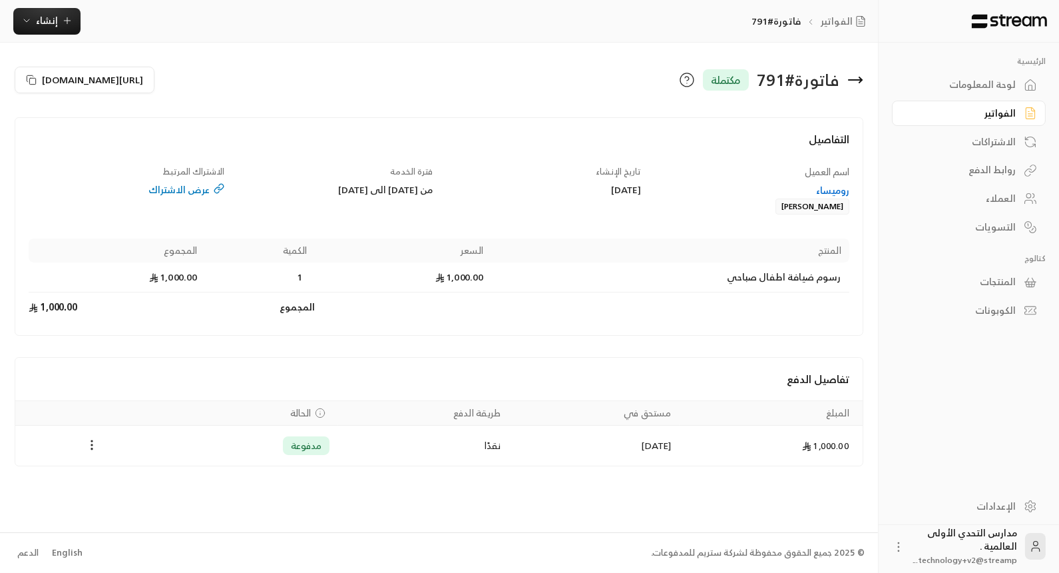
click at [174, 194] on div "عرض الاشتراك" at bounding box center [127, 189] width 196 height 13
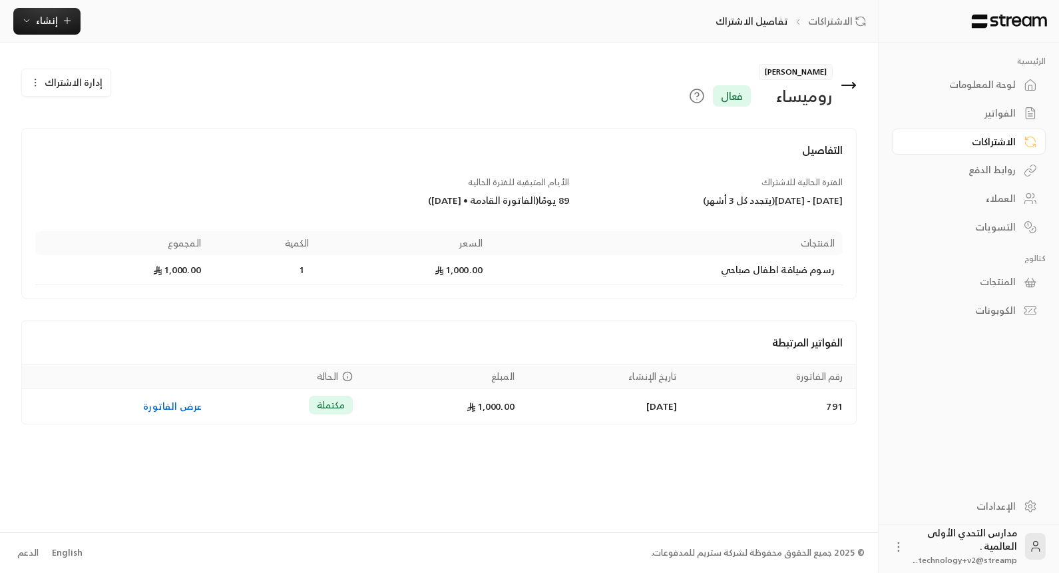
click at [63, 91] on button "إدارة الاشتراك" at bounding box center [66, 82] width 89 height 27
click at [122, 164] on span "إلغاء الاشتراك" at bounding box center [143, 169] width 53 height 11
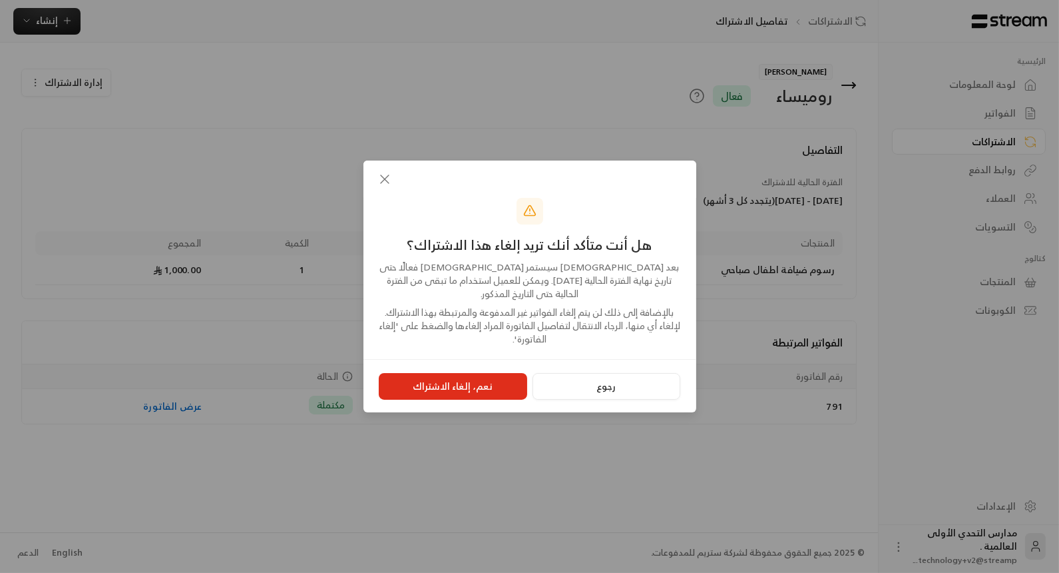
click at [443, 375] on button "نعم، إلغاء الاشتراك" at bounding box center [453, 386] width 148 height 27
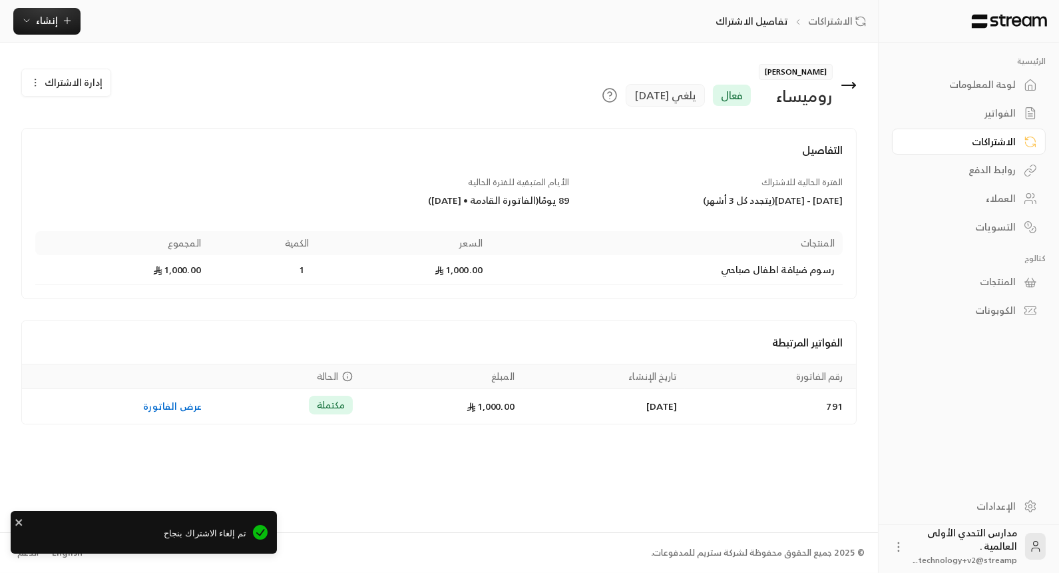
click at [46, 84] on span "إدارة الاشتراك" at bounding box center [74, 82] width 58 height 17
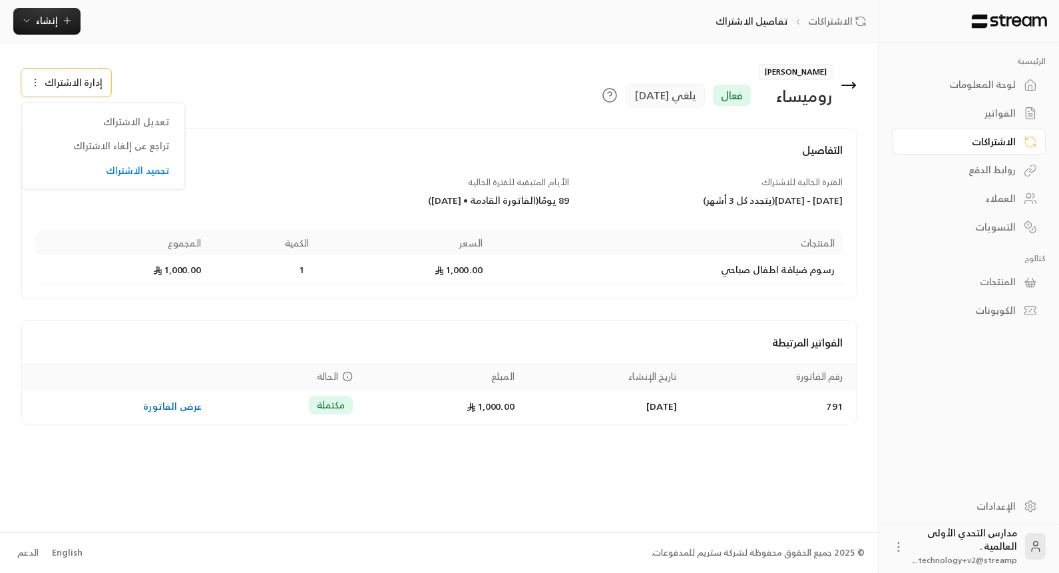
click at [236, 330] on div "الفواتير المرتبطة" at bounding box center [439, 342] width 834 height 43
click at [850, 83] on icon at bounding box center [849, 85] width 16 height 16
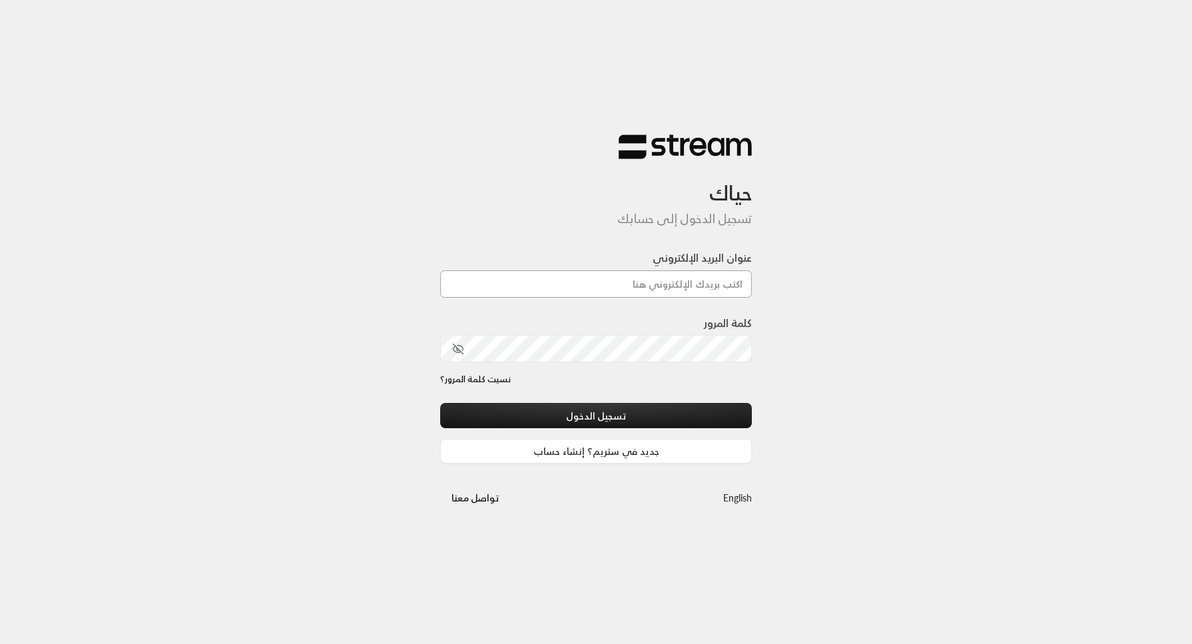
click at [625, 293] on input "عنوان البريد الإلكتروني" at bounding box center [596, 283] width 312 height 27
type input "technology+v2@streampay.sa"
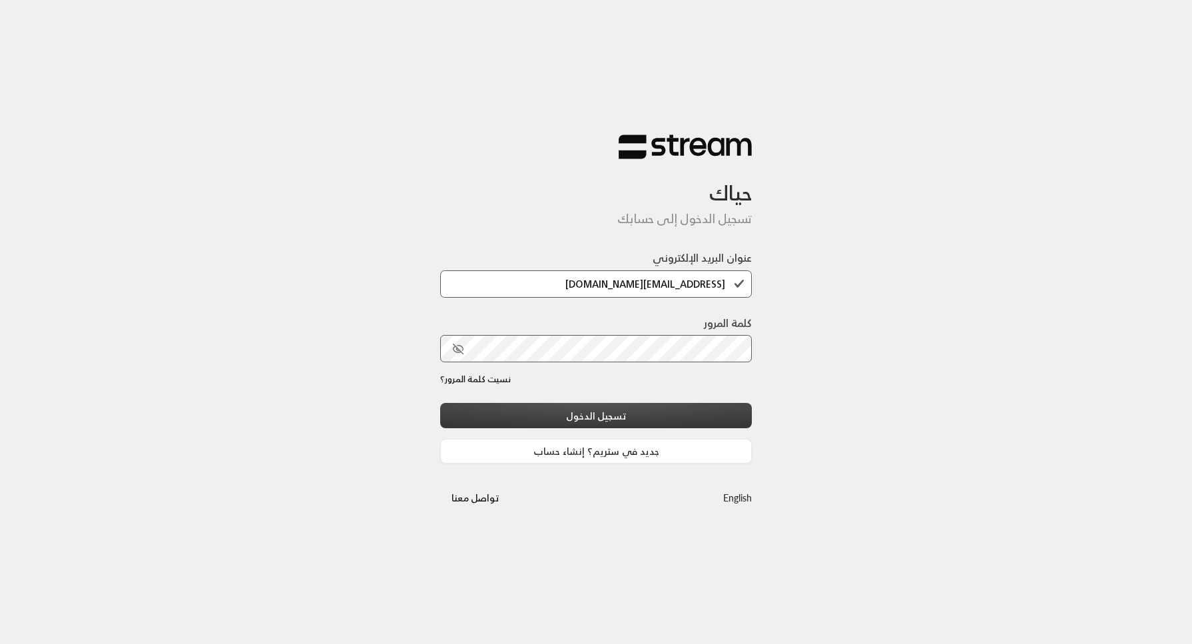
click at [724, 409] on button "تسجيل الدخول" at bounding box center [596, 415] width 312 height 25
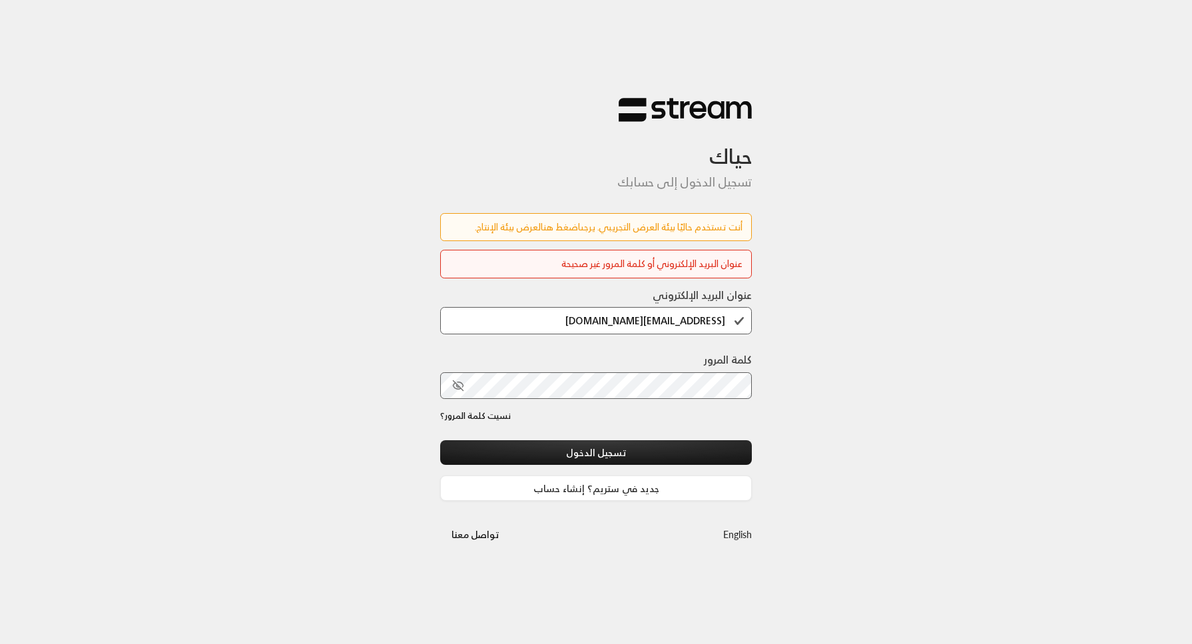
click at [563, 228] on link "اضغط هنا" at bounding box center [561, 226] width 40 height 17
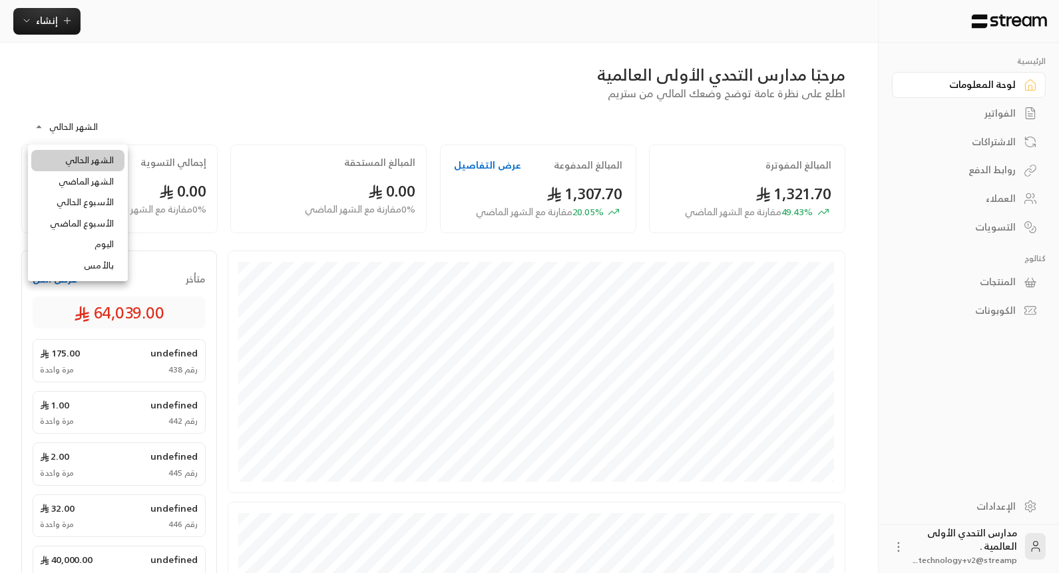
click at [61, 131] on body "**********" at bounding box center [529, 286] width 1059 height 573
click at [47, 180] on li "الشهر الماضي" at bounding box center [77, 181] width 93 height 21
click at [94, 132] on body "**********" at bounding box center [529, 286] width 1059 height 573
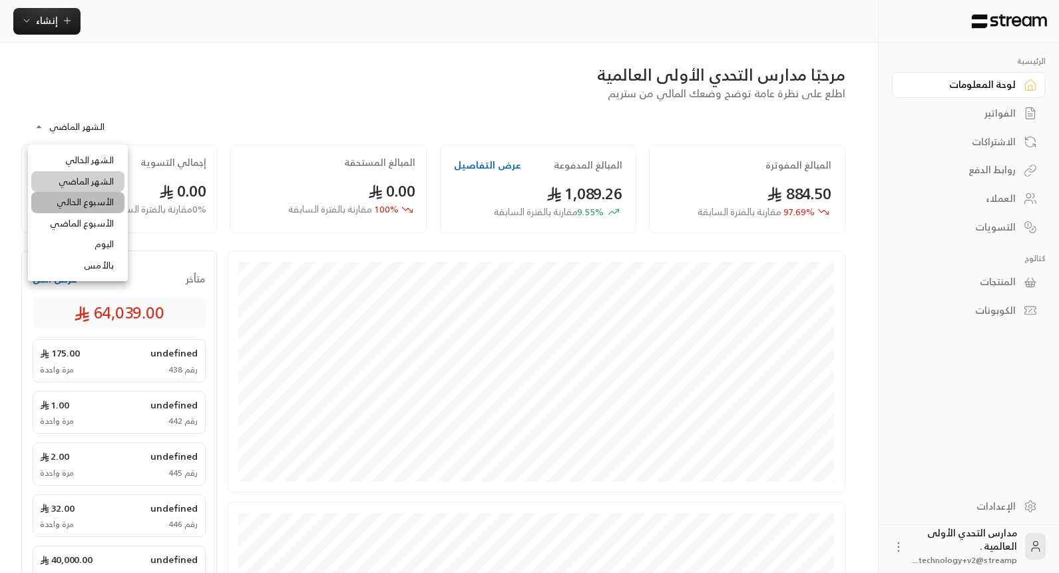
click at [65, 194] on li "الأسبوع الحالي" at bounding box center [77, 202] width 93 height 21
click at [101, 131] on body "**********" at bounding box center [529, 286] width 1059 height 573
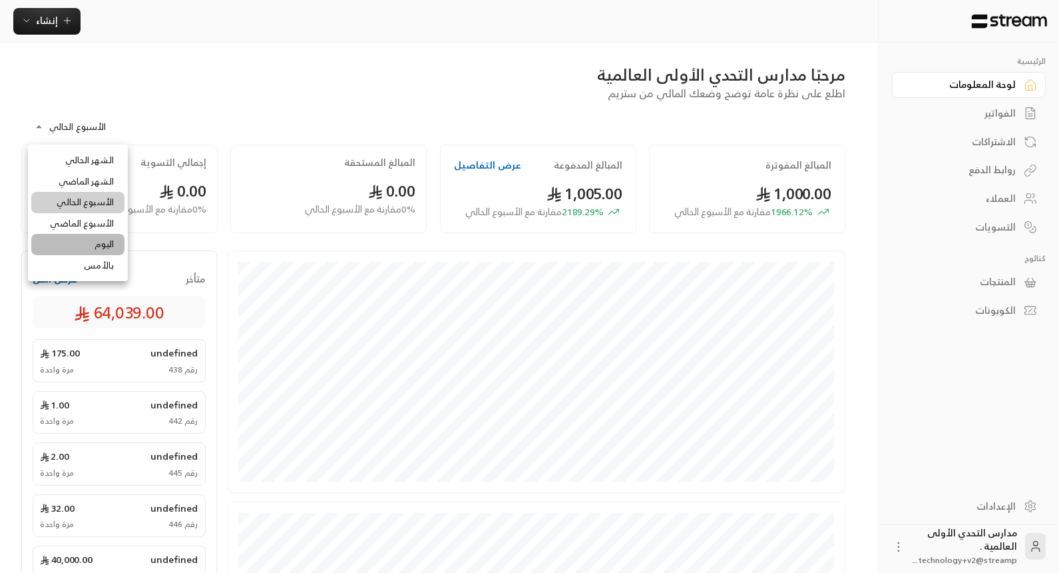
click at [53, 239] on li "اليوم" at bounding box center [77, 244] width 93 height 21
type input "*****"
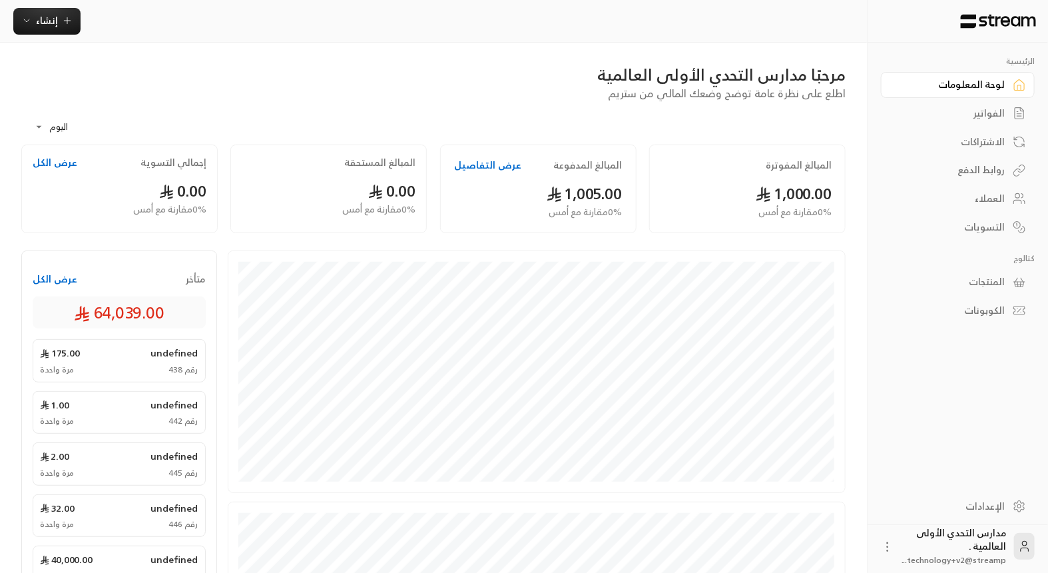
click at [69, 282] on button "عرض الكل" at bounding box center [55, 278] width 45 height 13
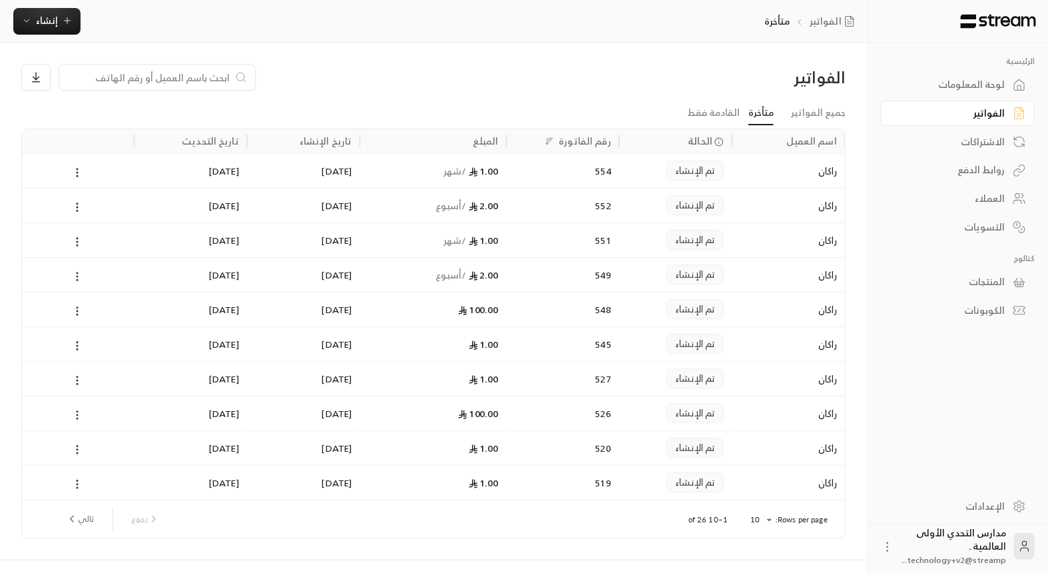
click at [254, 180] on div "[DATE]" at bounding box center [303, 170] width 113 height 35
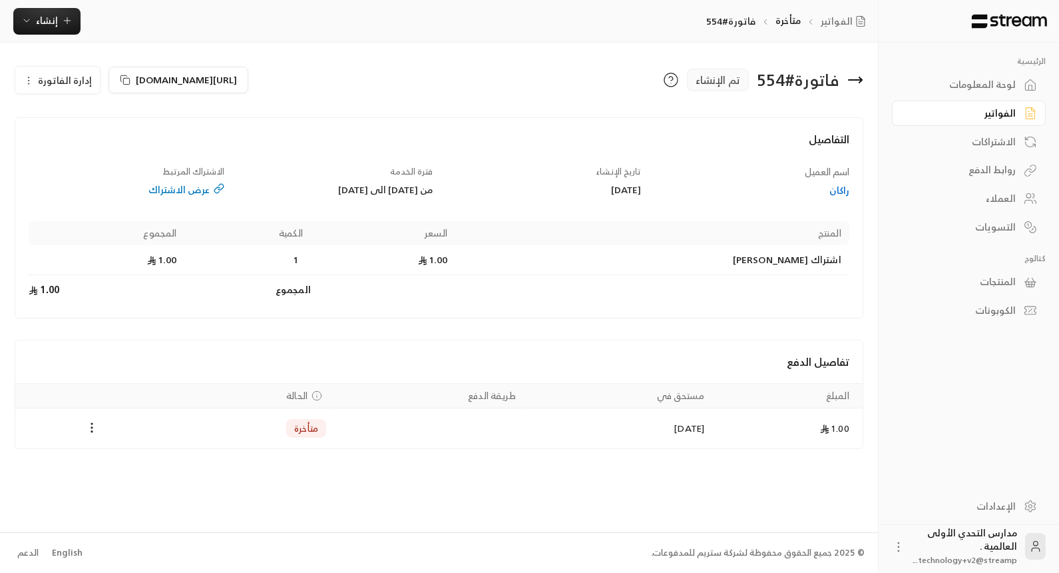
click at [198, 190] on div "عرض الاشتراك" at bounding box center [127, 189] width 196 height 13
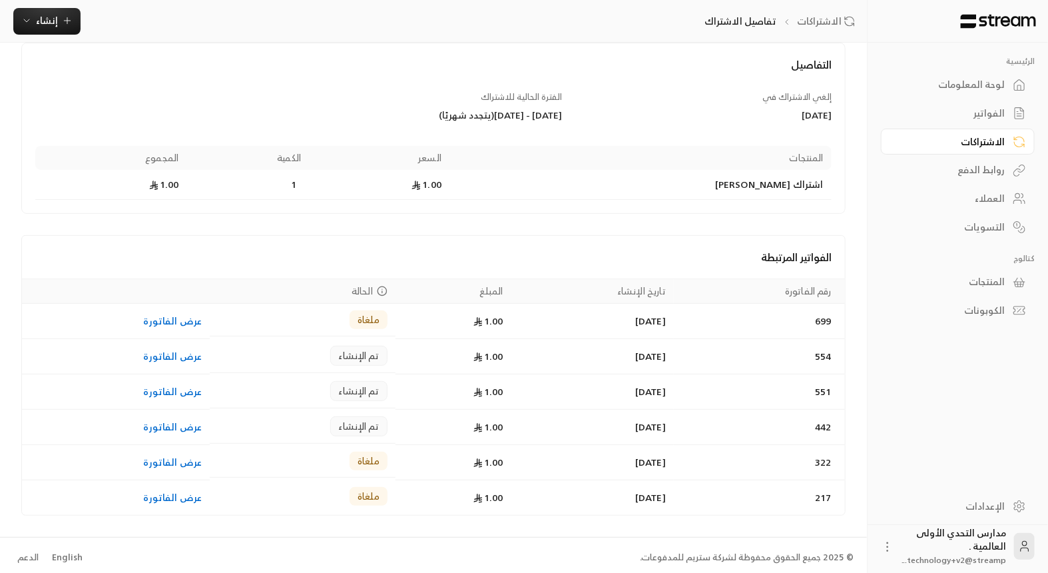
scroll to position [65, 0]
click at [967, 507] on div "الإعدادات" at bounding box center [951, 505] width 107 height 13
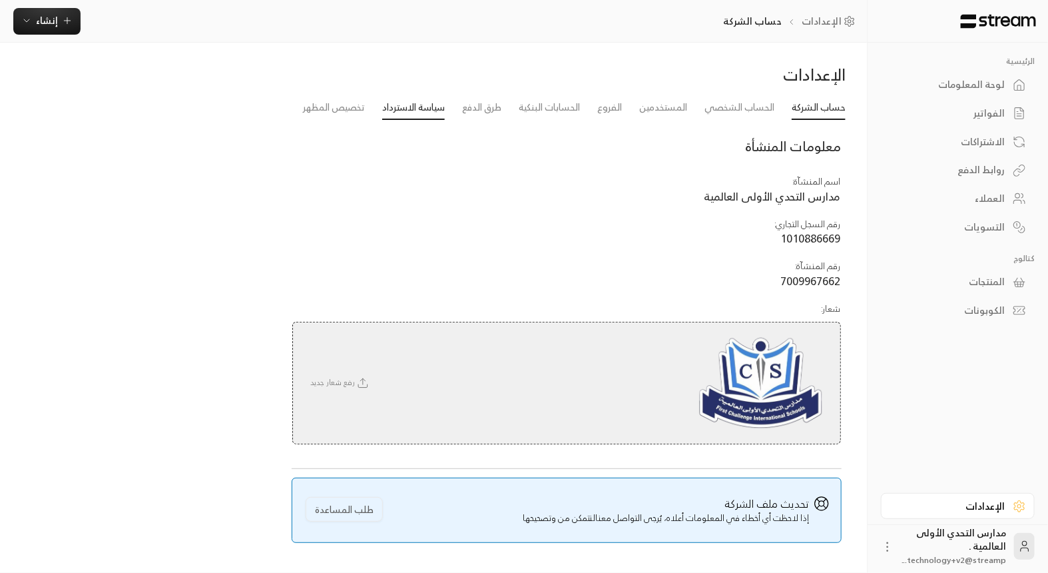
click at [390, 110] on link "سياسة الاسترداد" at bounding box center [413, 108] width 63 height 24
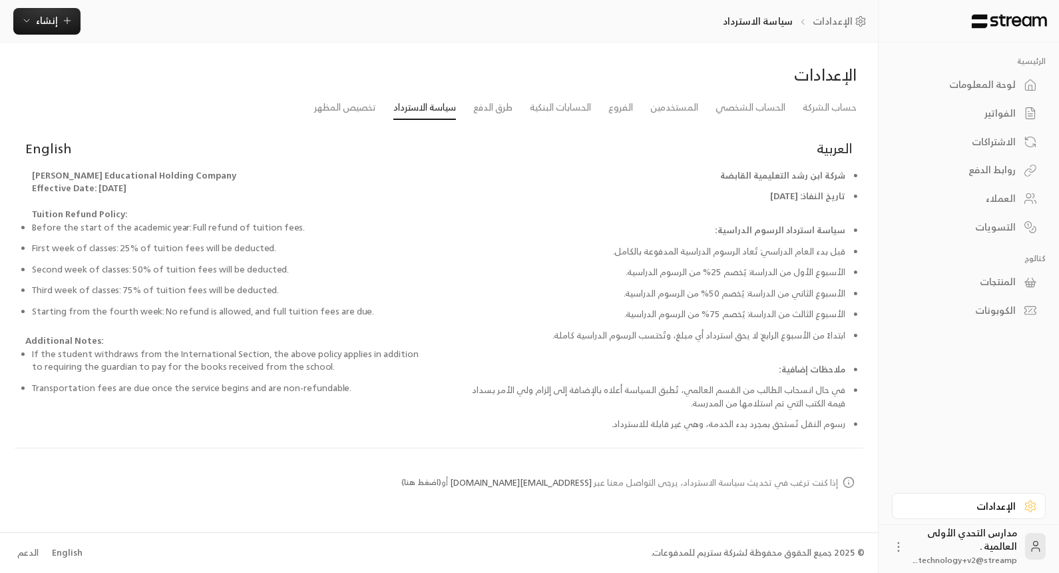
click at [1014, 78] on div "لوحة المعلومات" at bounding box center [962, 84] width 107 height 13
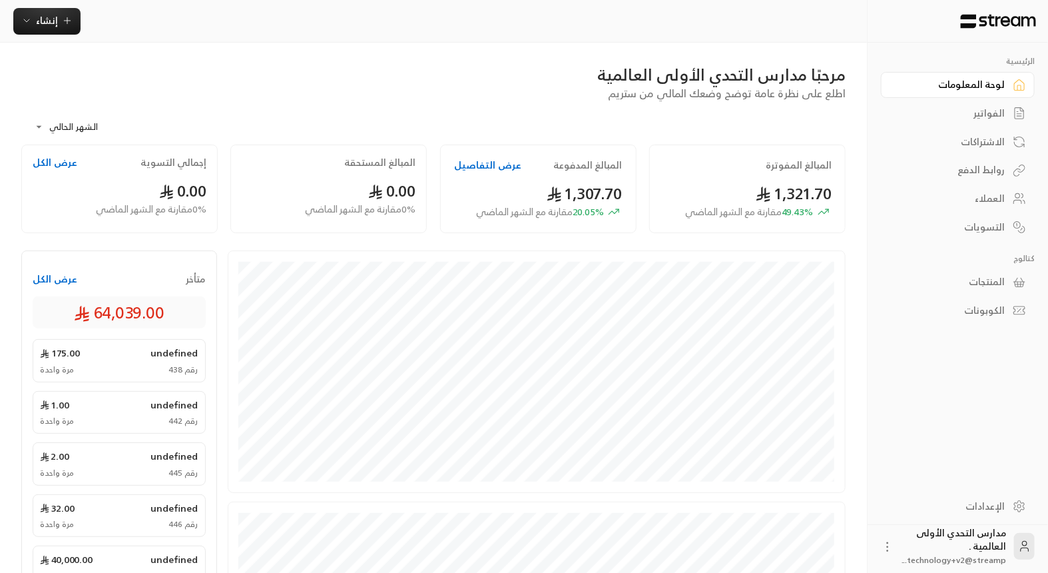
click at [969, 275] on div "المنتجات" at bounding box center [951, 281] width 107 height 13
